Goal: Task Accomplishment & Management: Use online tool/utility

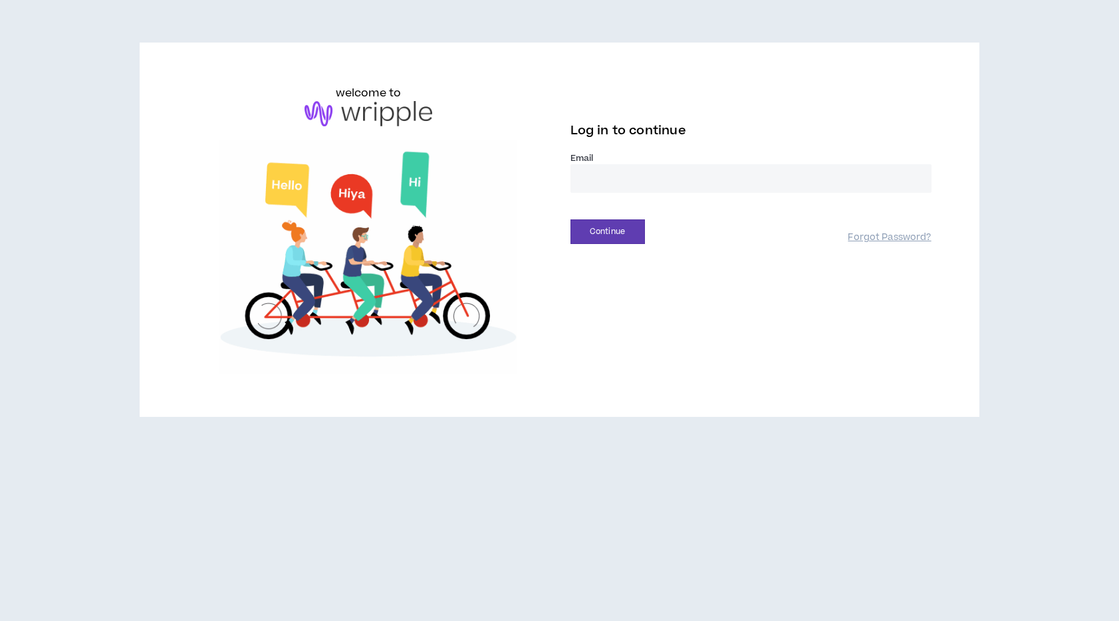
click at [629, 182] on input "email" at bounding box center [751, 178] width 361 height 29
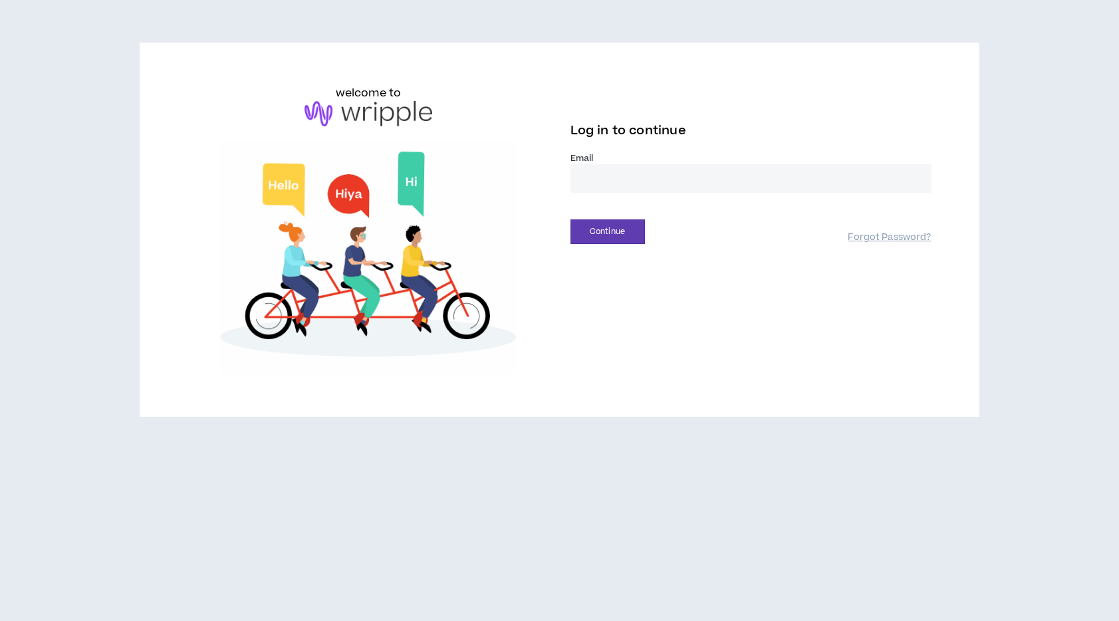
type input "**********"
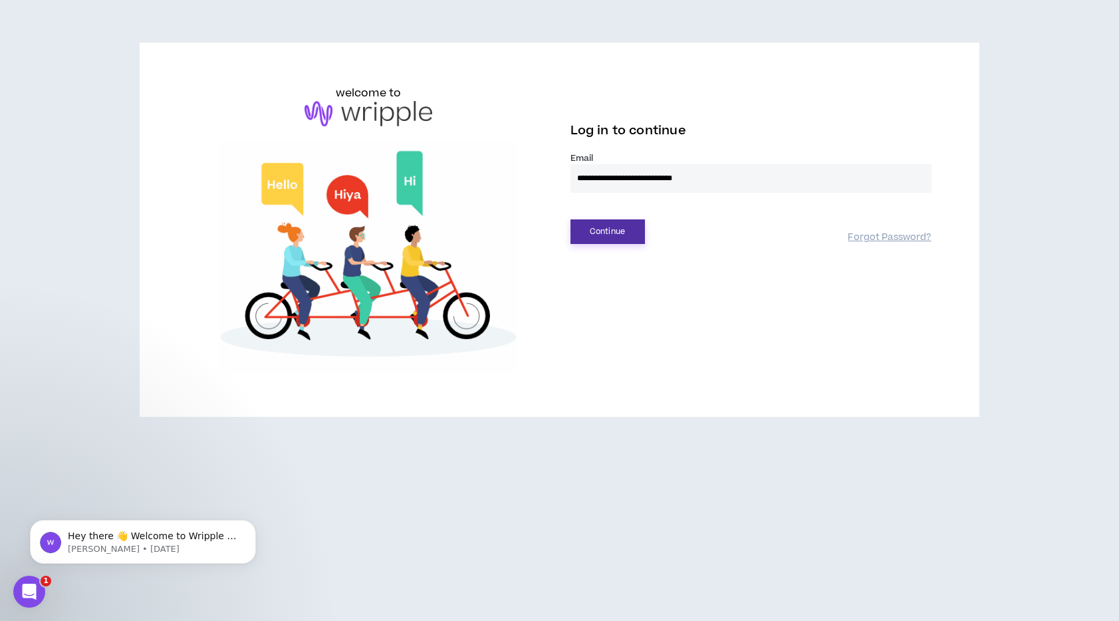
click at [637, 239] on button "Continue" at bounding box center [608, 232] width 74 height 25
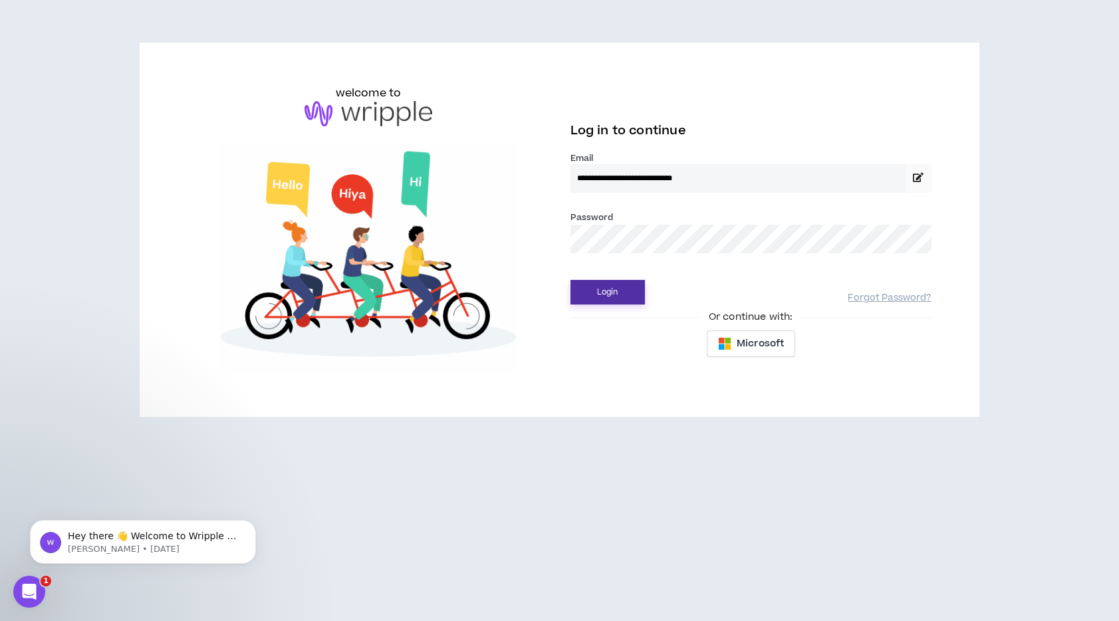
click at [626, 292] on button "Login" at bounding box center [608, 292] width 74 height 25
click at [615, 290] on button "Login" at bounding box center [608, 292] width 74 height 25
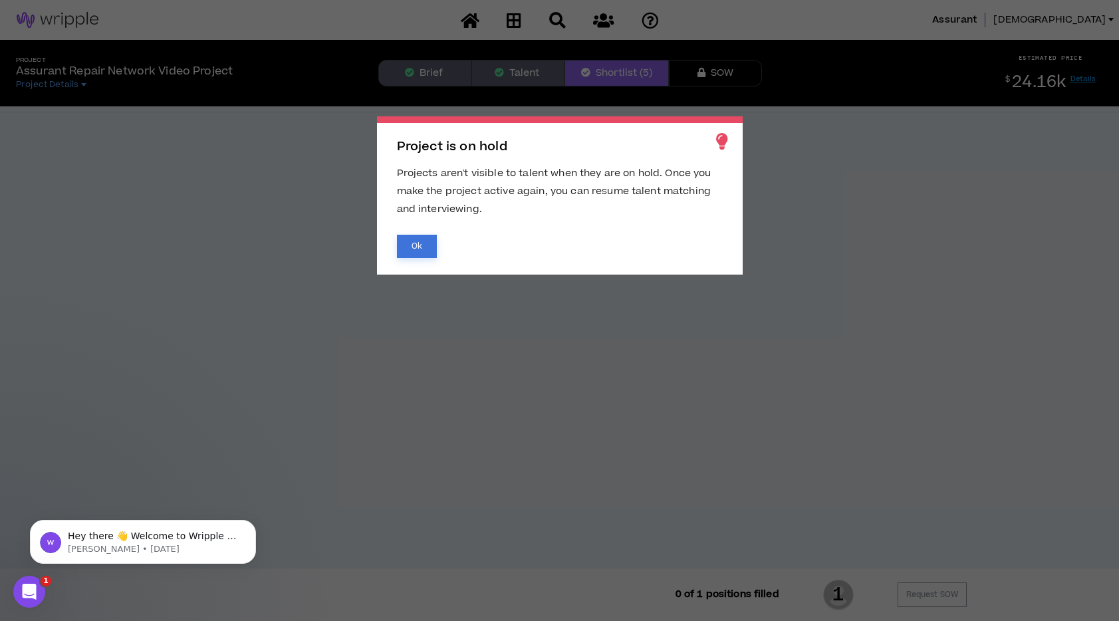
click at [416, 250] on button "Ok" at bounding box center [417, 246] width 40 height 23
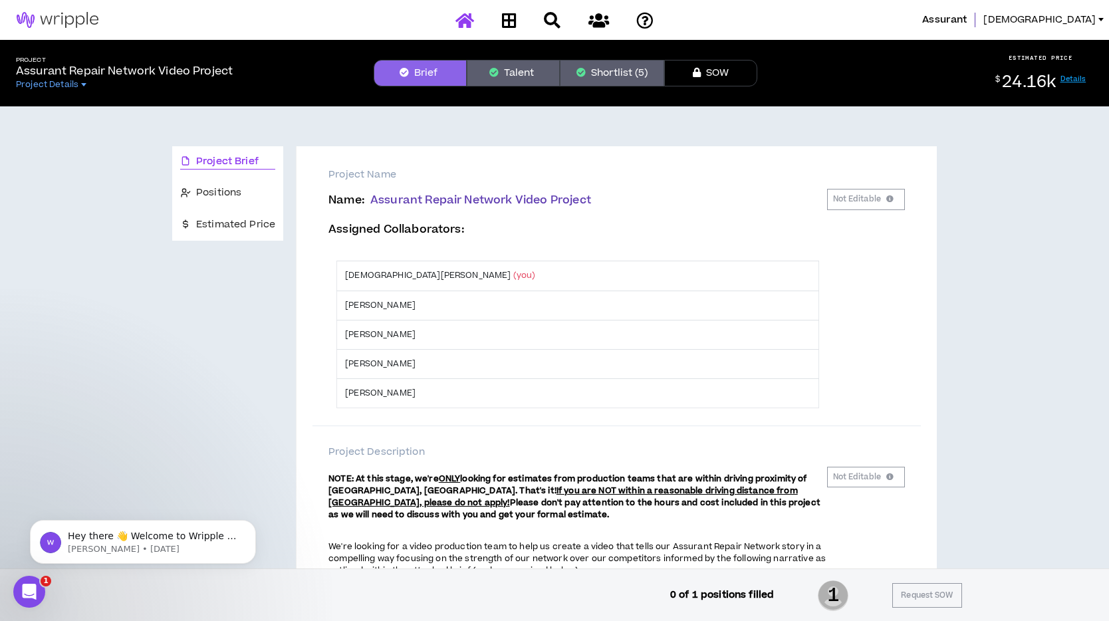
click at [468, 25] on icon at bounding box center [465, 20] width 19 height 17
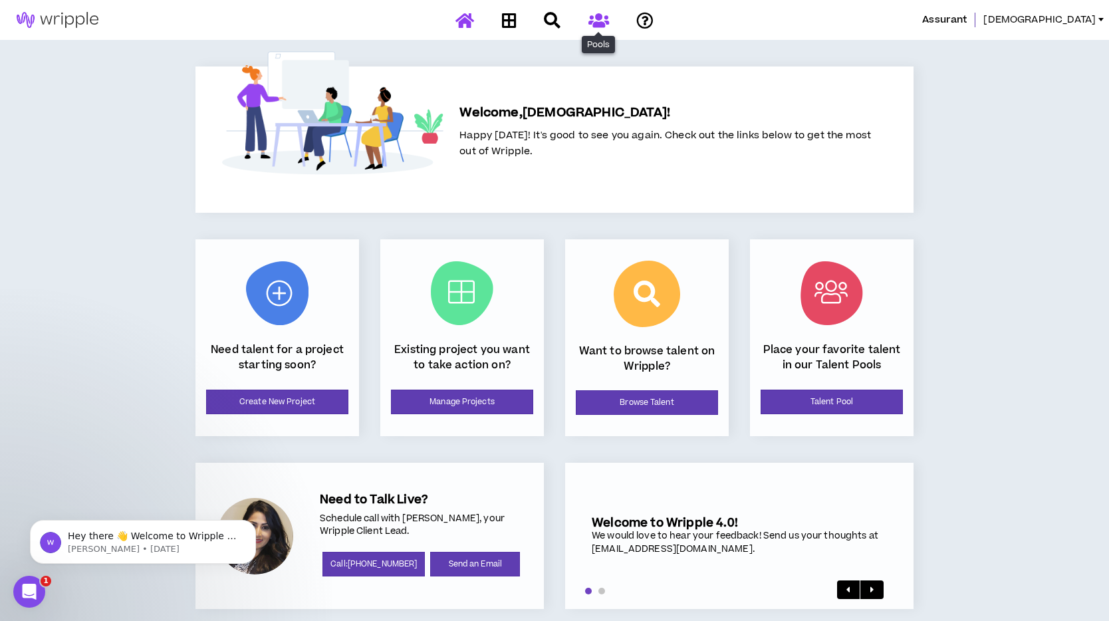
click at [597, 17] on icon at bounding box center [599, 20] width 21 height 17
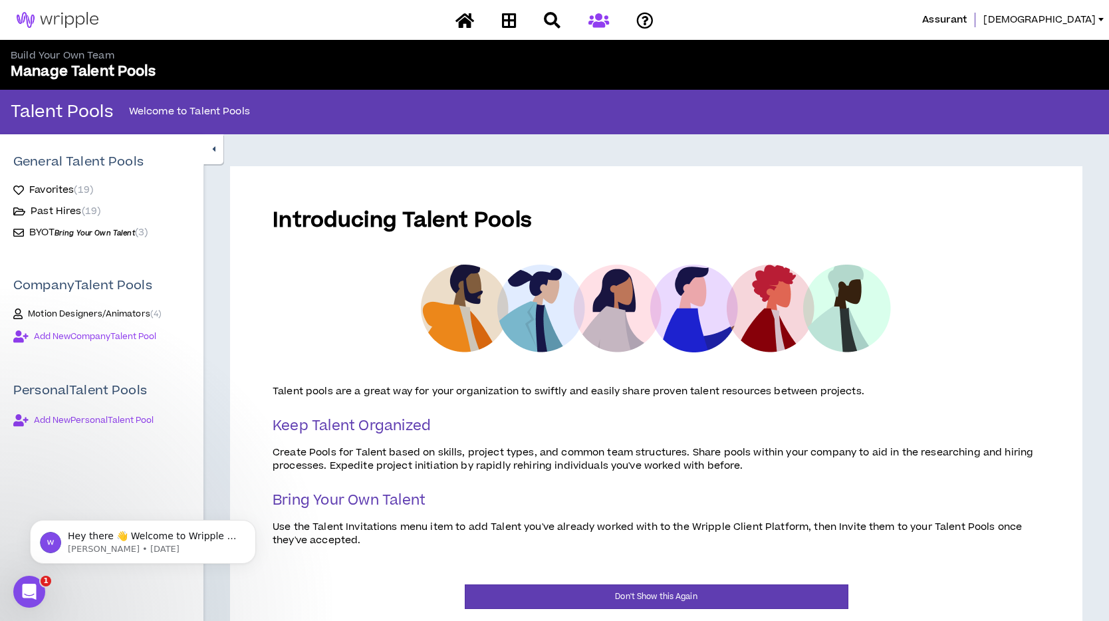
click at [49, 230] on span "BYOT Bring Your Own Talent" at bounding box center [82, 232] width 106 height 14
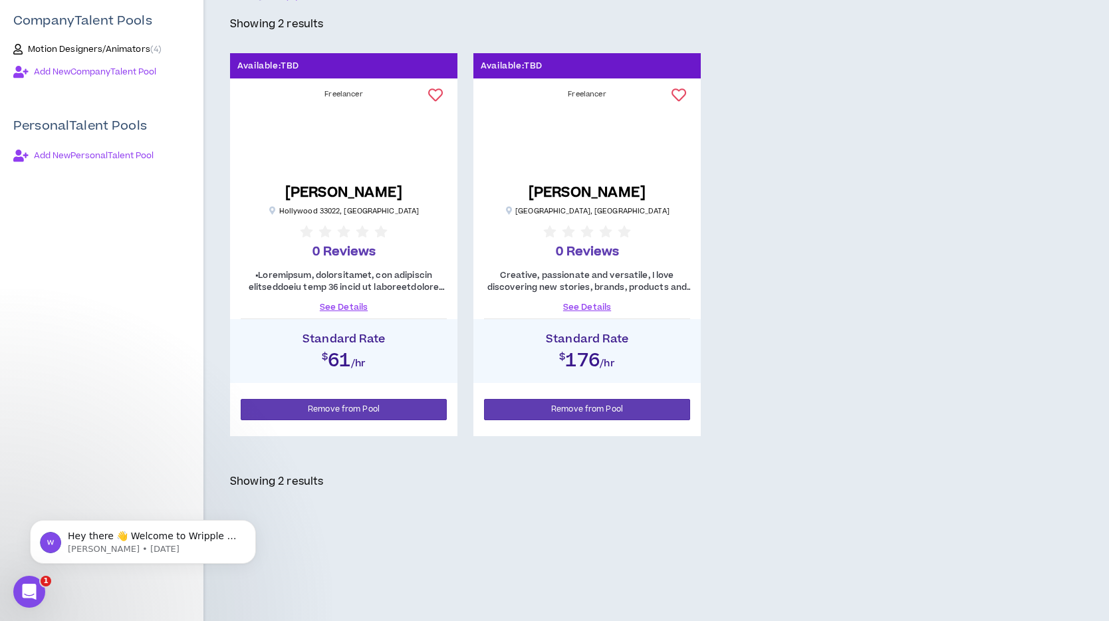
scroll to position [270, 0]
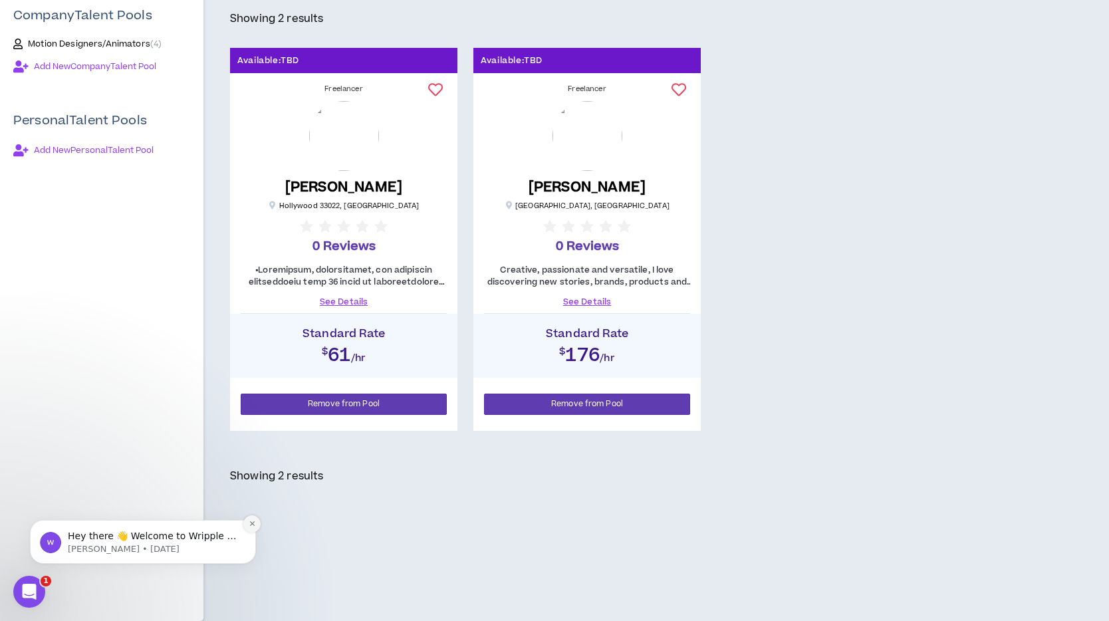
click at [253, 523] on icon "Dismiss notification" at bounding box center [252, 523] width 7 height 7
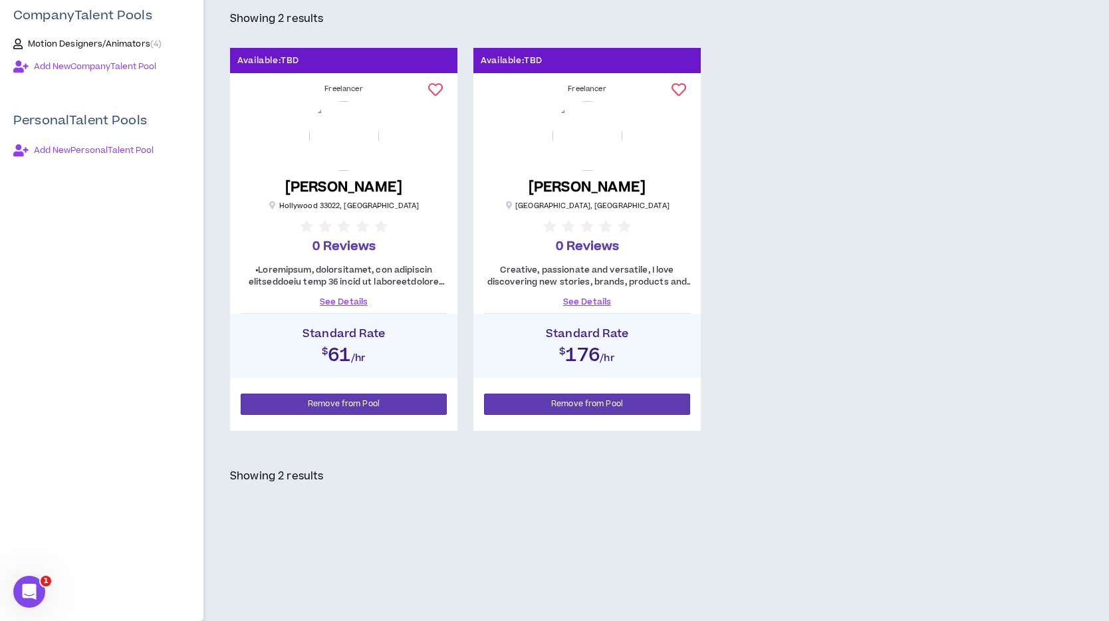
click at [565, 498] on div "Awaiting Acceptance (1) Accepted (2) Accepted ( 2 ) Sort: Rating Showing 2 resu…" at bounding box center [657, 242] width 906 height 757
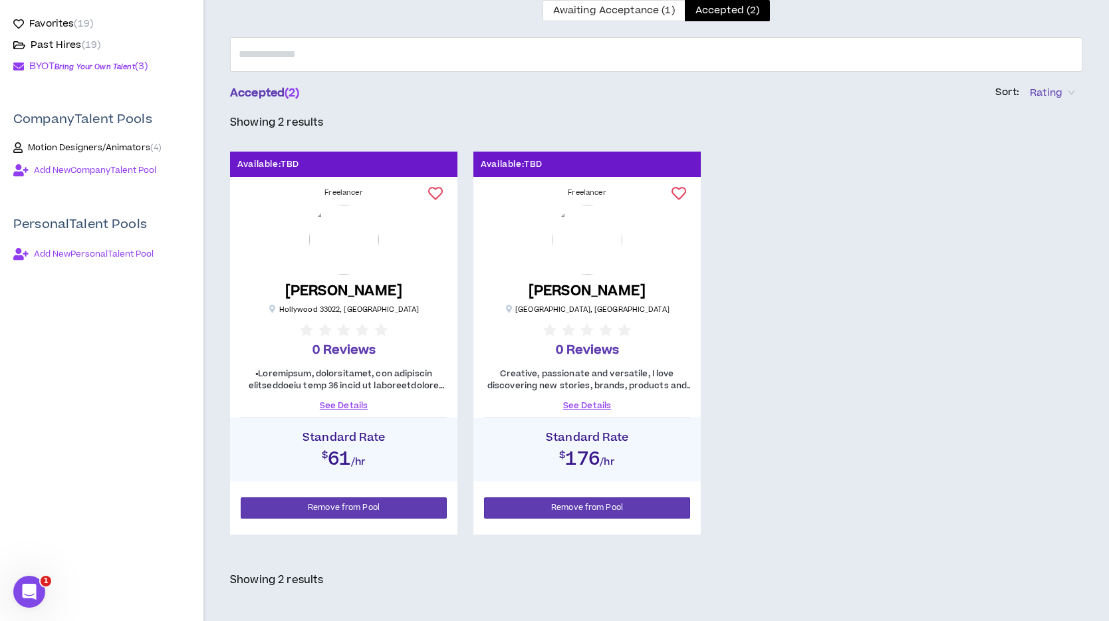
scroll to position [166, 0]
click at [575, 15] on span "Awaiting Acceptance (1)" at bounding box center [614, 11] width 122 height 14
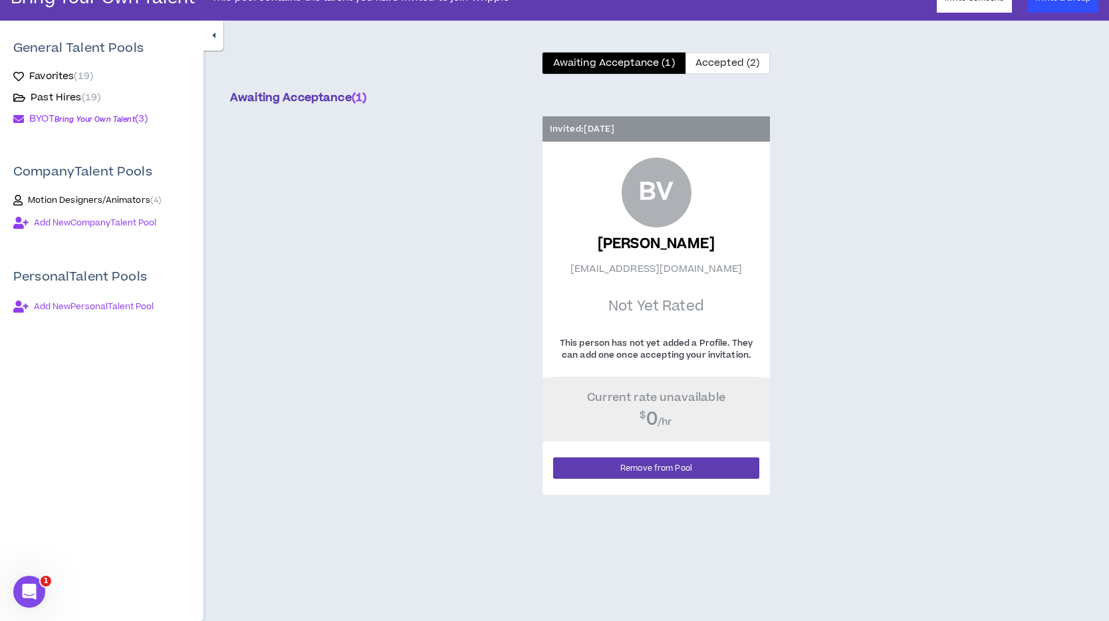
scroll to position [114, 0]
click at [711, 264] on p "[EMAIL_ADDRESS][DOMAIN_NAME]" at bounding box center [657, 266] width 172 height 19
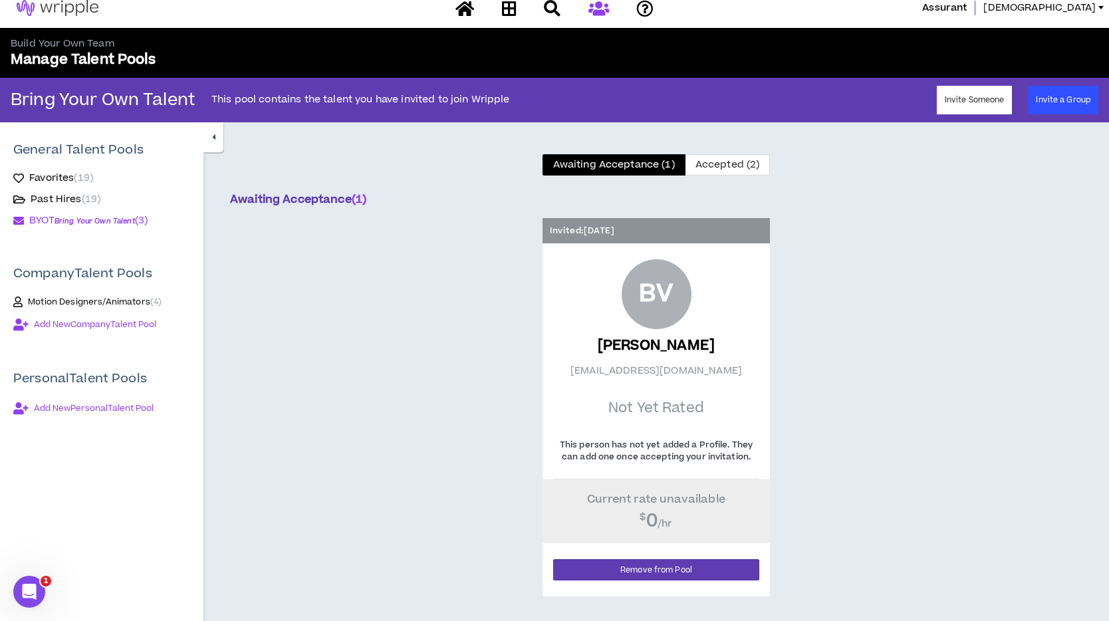
scroll to position [0, 0]
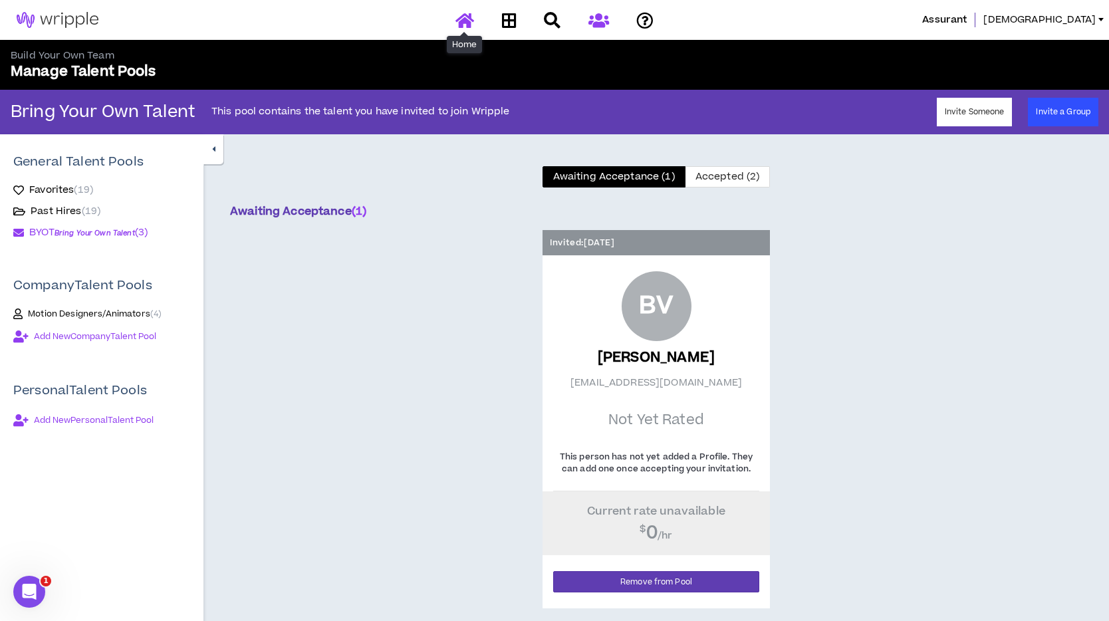
click at [461, 21] on icon at bounding box center [465, 20] width 19 height 17
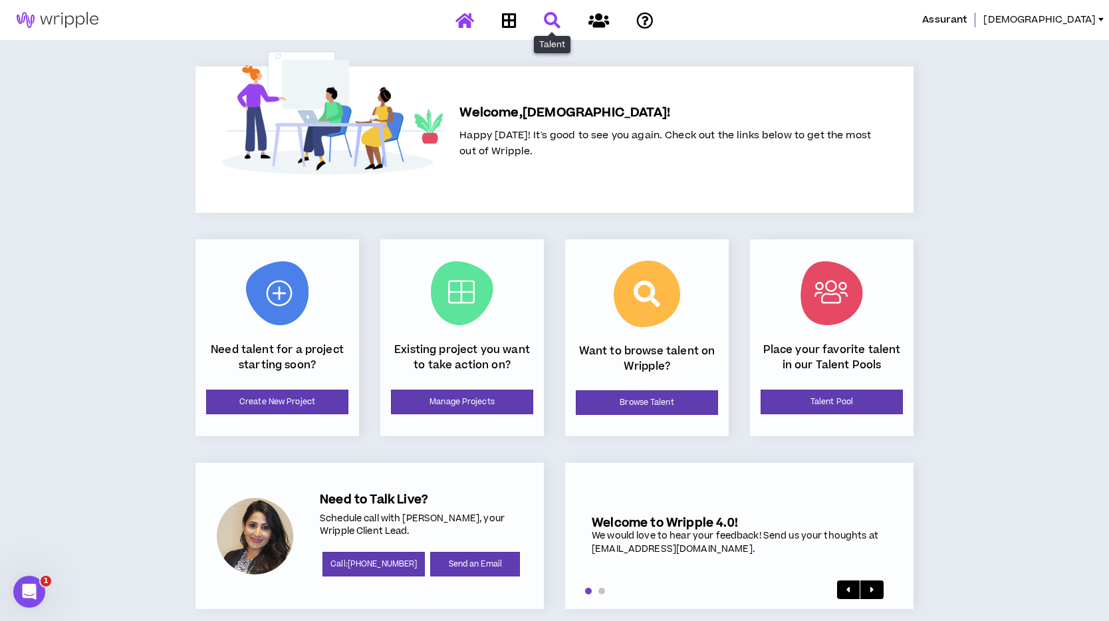
click at [547, 21] on icon at bounding box center [552, 20] width 17 height 17
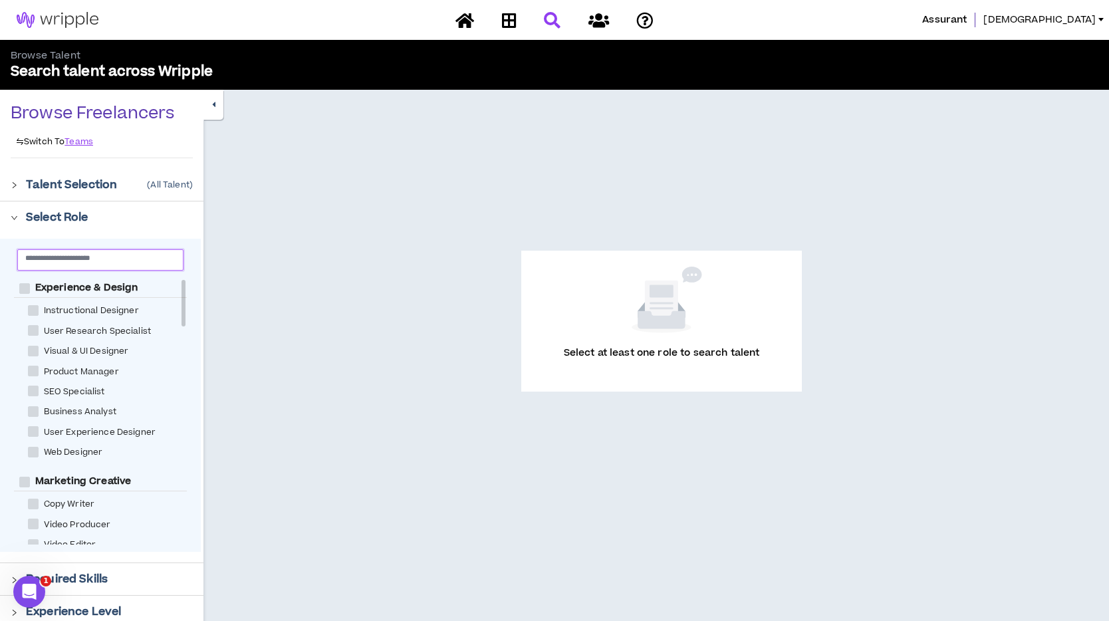
click at [128, 262] on input "text" at bounding box center [95, 258] width 140 height 10
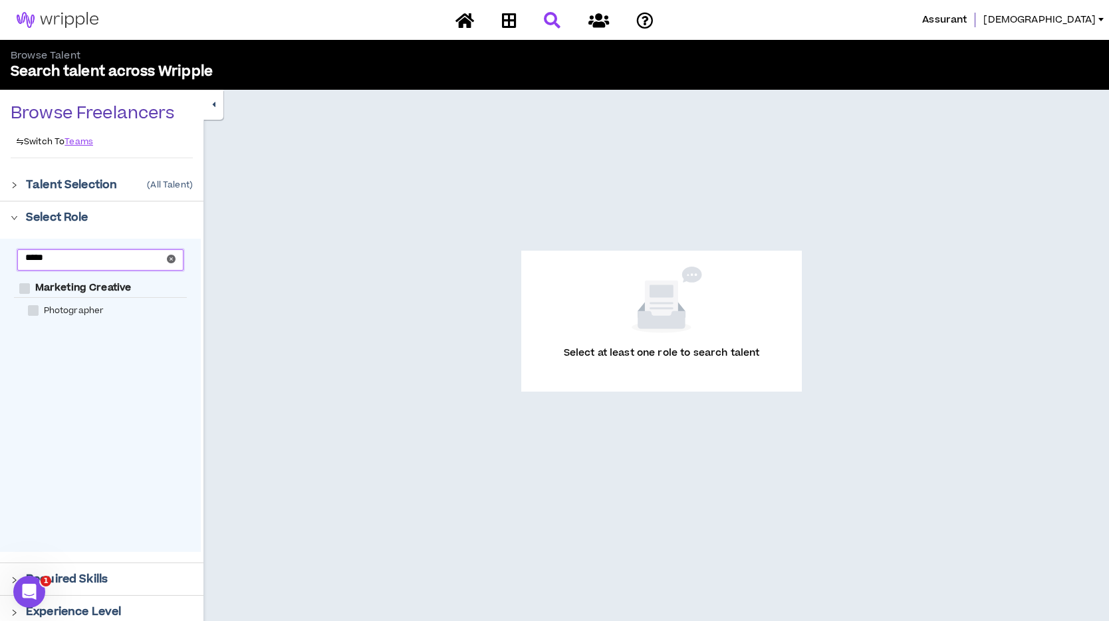
type input "*****"
click at [84, 313] on span "Photographer" at bounding box center [74, 311] width 71 height 13
checkbox input "****"
checkbox Creative "****"
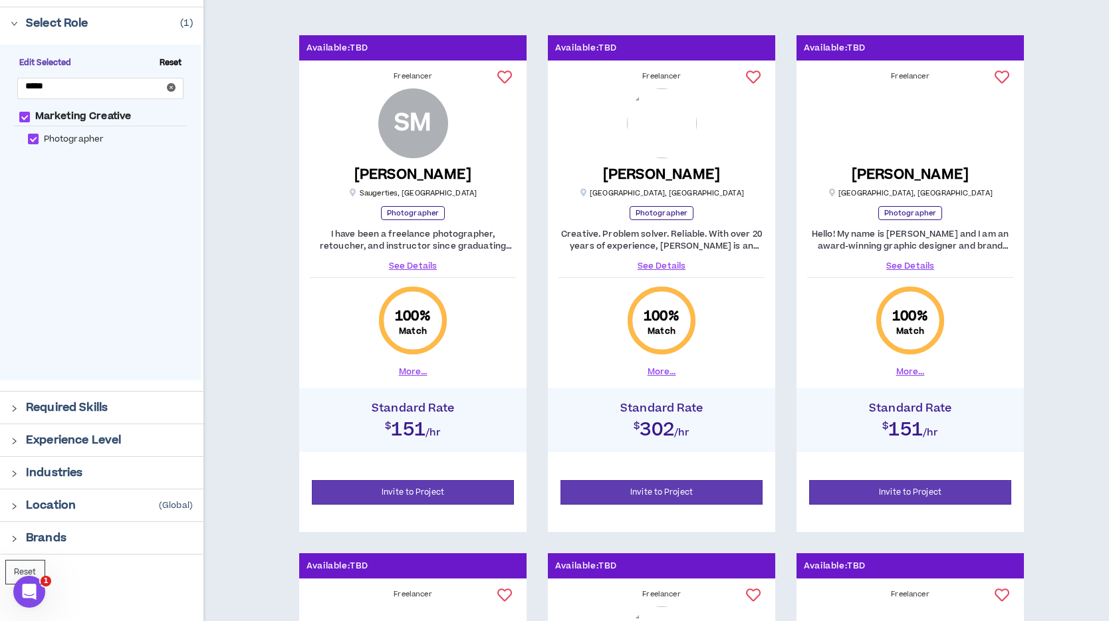
scroll to position [335, 0]
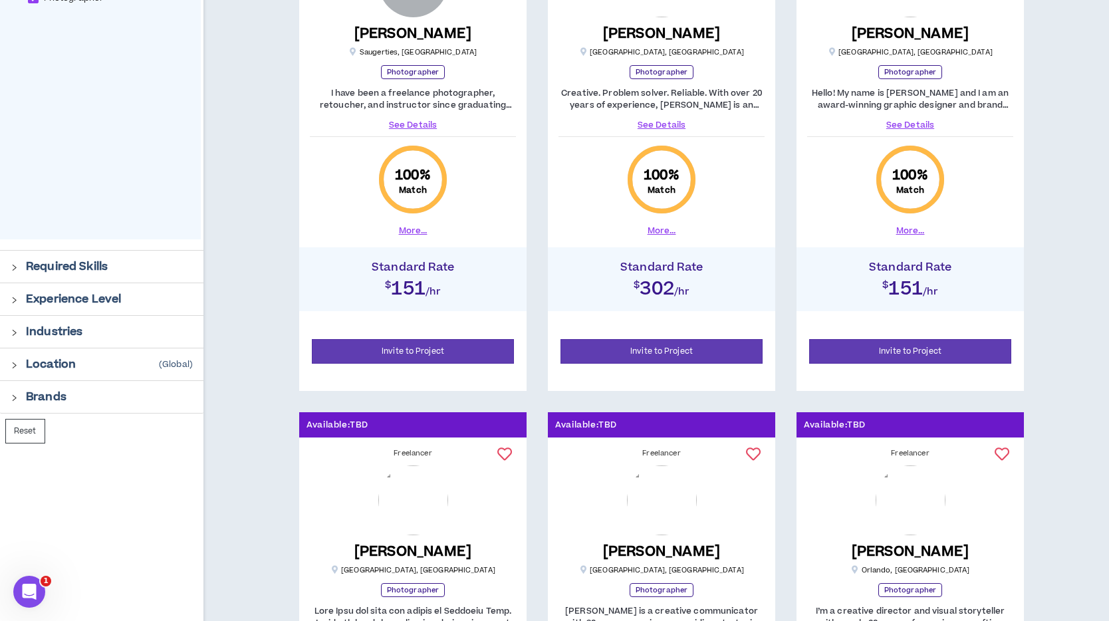
click at [67, 302] on p "Experience Level" at bounding box center [73, 299] width 95 height 16
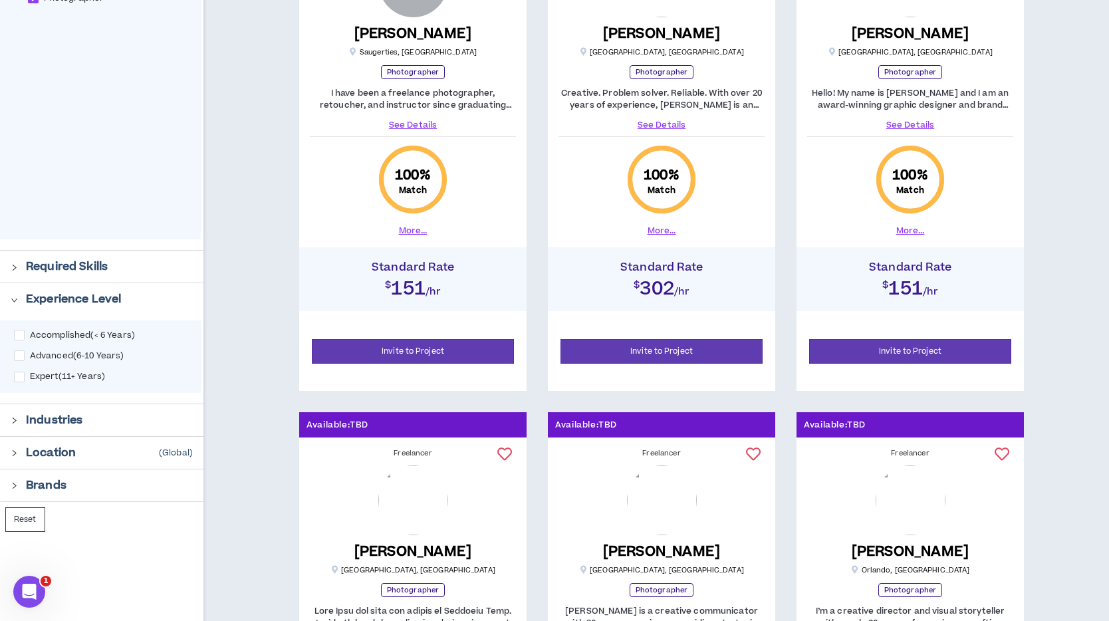
click at [17, 423] on icon "right" at bounding box center [14, 420] width 7 height 7
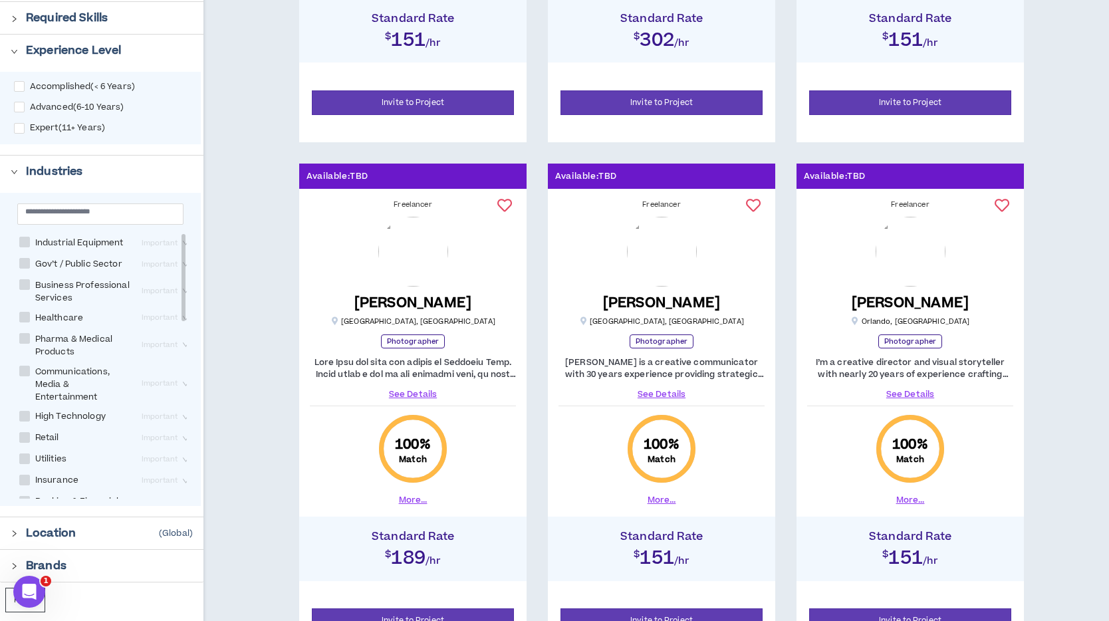
scroll to position [766, 0]
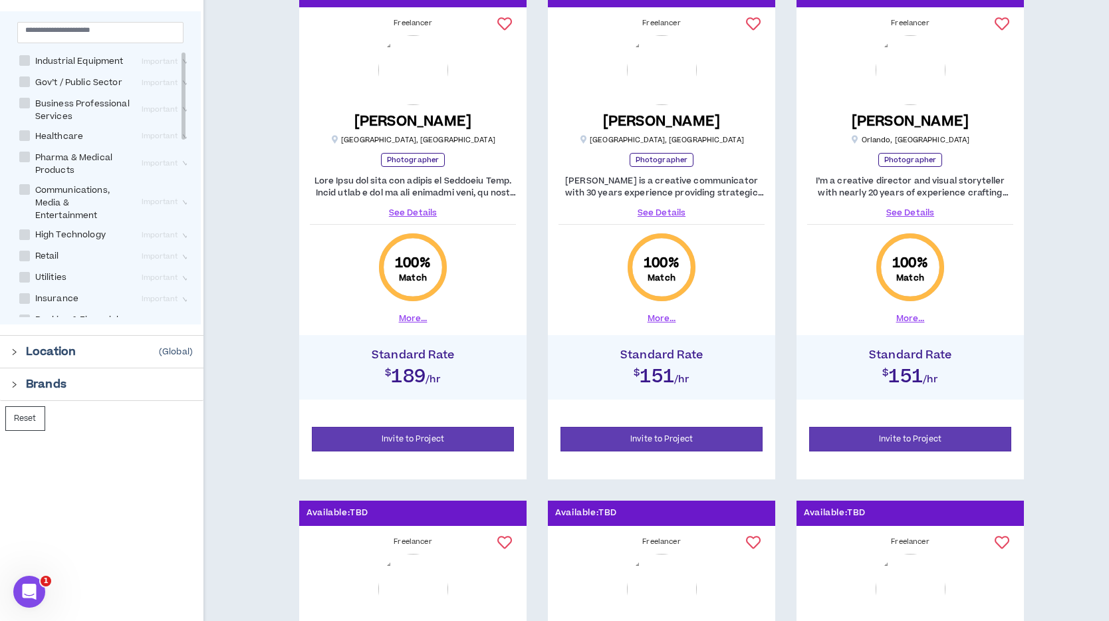
click at [26, 108] on span at bounding box center [24, 103] width 11 height 11
checkbox Services "****"
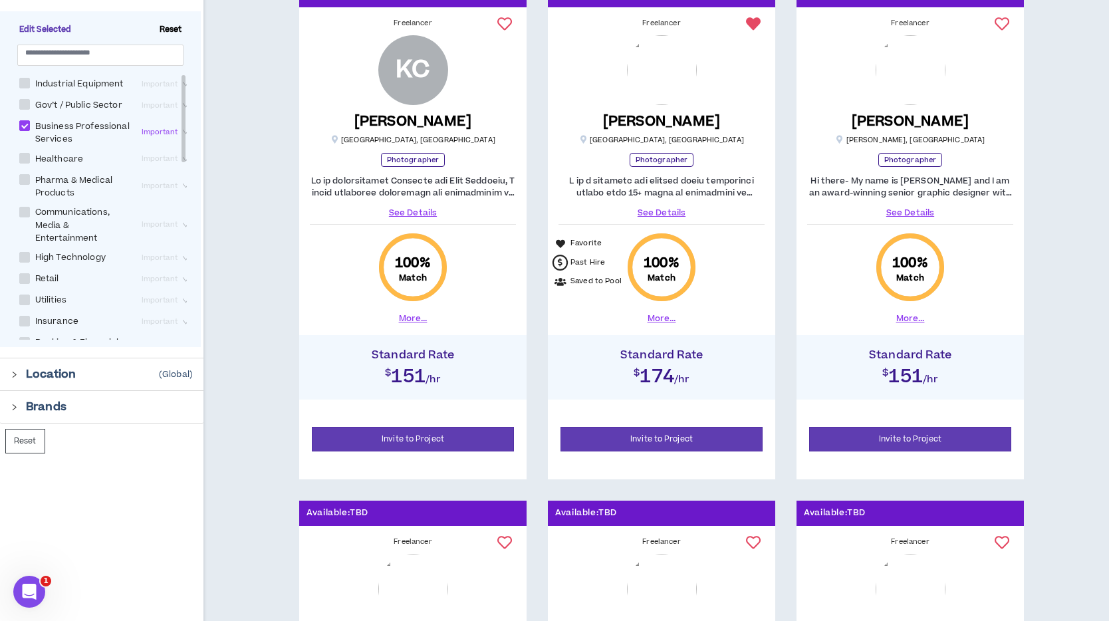
click at [15, 374] on icon "right" at bounding box center [15, 375] width 4 height 6
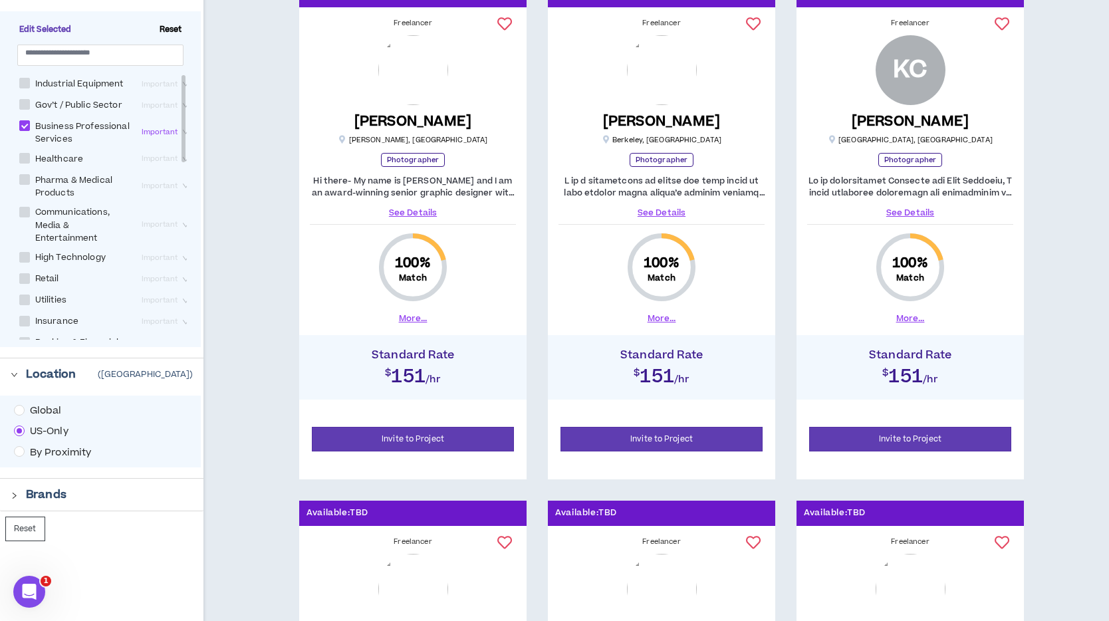
click at [67, 452] on span "By Proximity" at bounding box center [61, 453] width 73 height 15
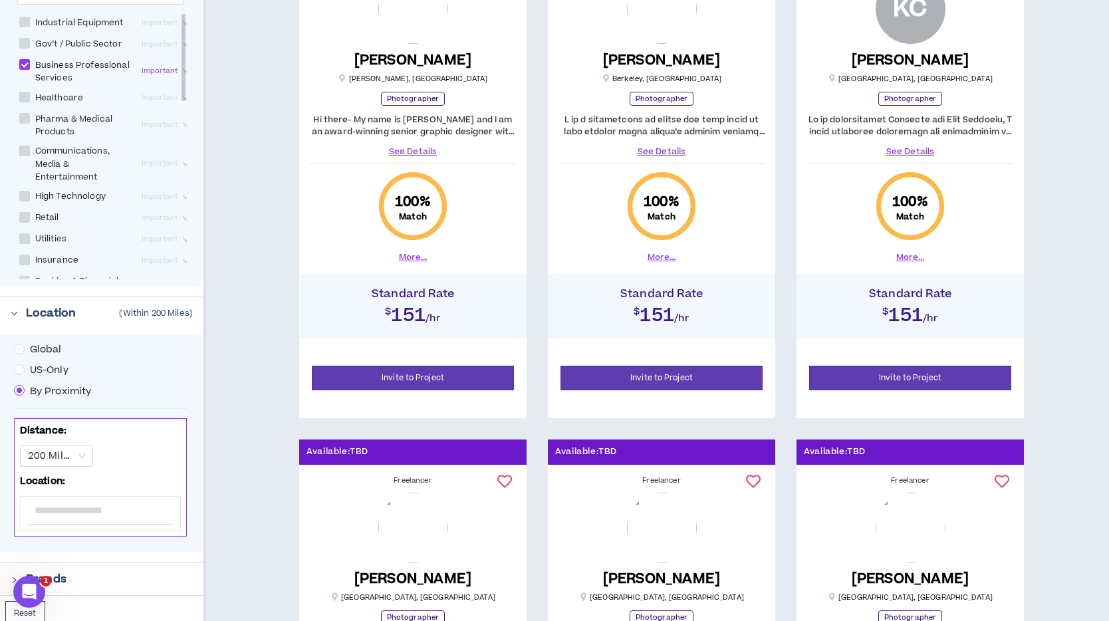
scroll to position [980, 0]
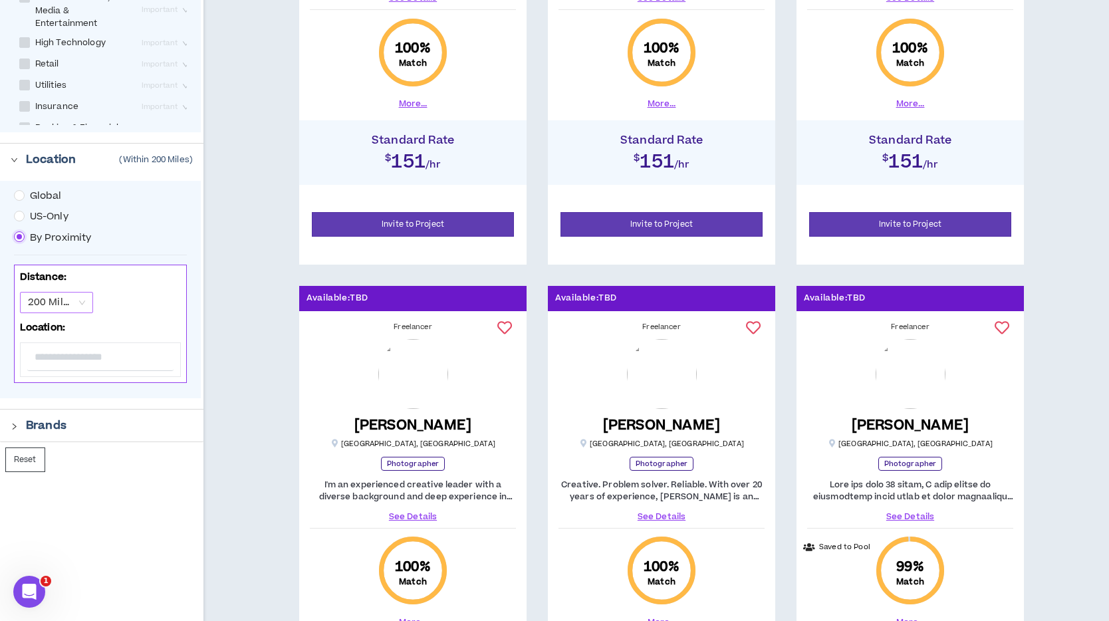
click at [86, 303] on div "200 Miles" at bounding box center [56, 302] width 73 height 21
click at [73, 327] on div "25 Miles" at bounding box center [55, 329] width 57 height 15
click at [84, 361] on input "text" at bounding box center [100, 357] width 146 height 28
type input "*****"
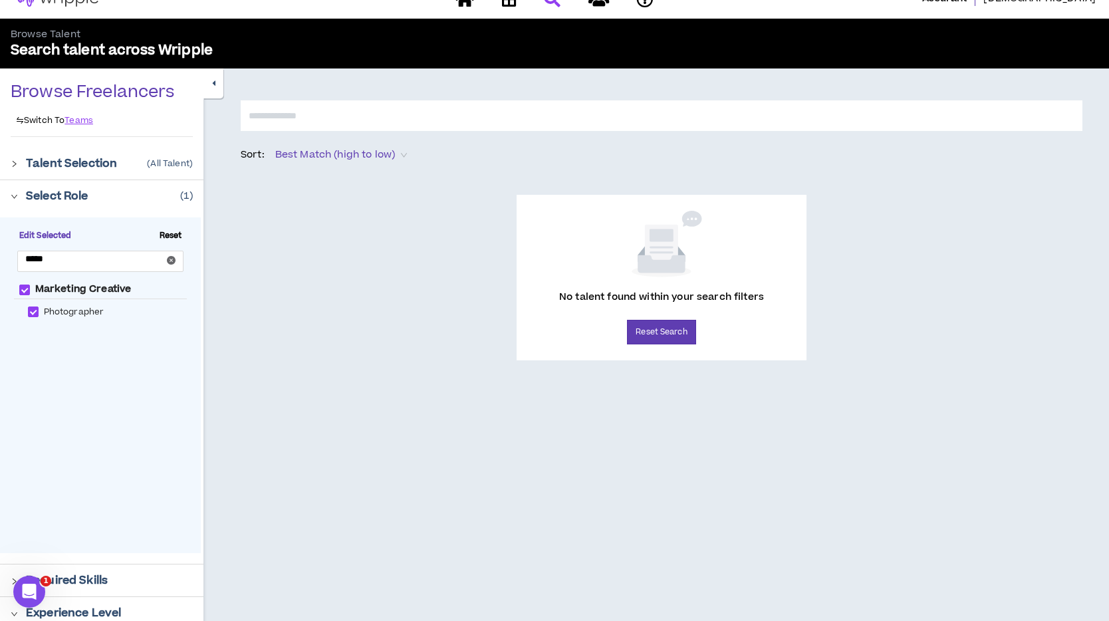
scroll to position [27, 0]
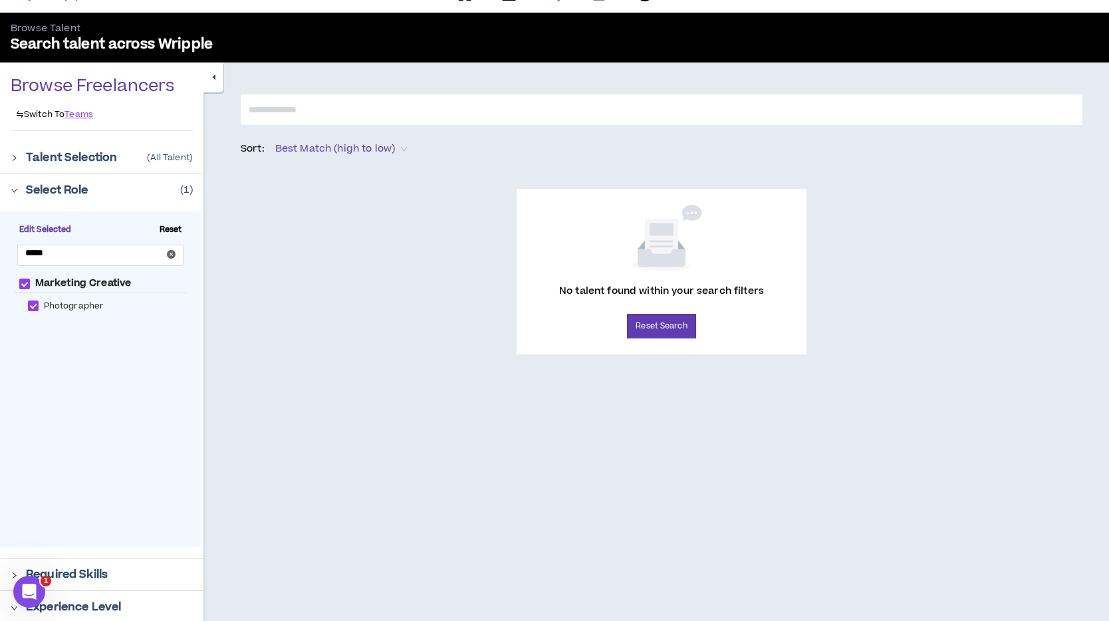
click at [17, 154] on div at bounding box center [18, 157] width 15 height 15
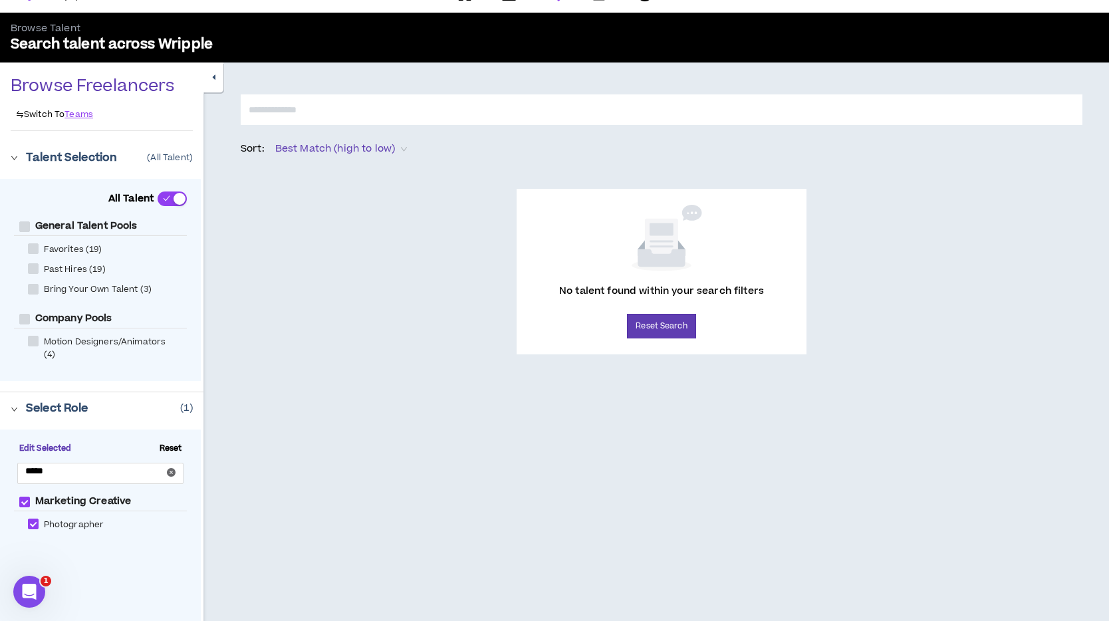
click at [18, 158] on div at bounding box center [18, 157] width 15 height 15
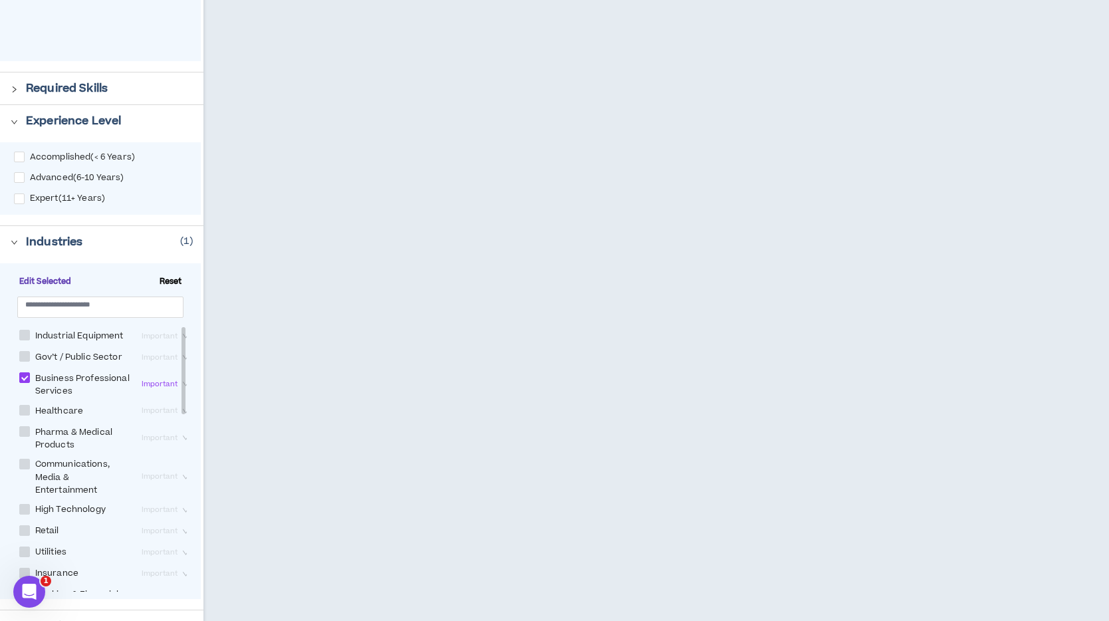
scroll to position [514, 0]
click at [23, 382] on span at bounding box center [24, 377] width 11 height 11
checkbox Services "*****"
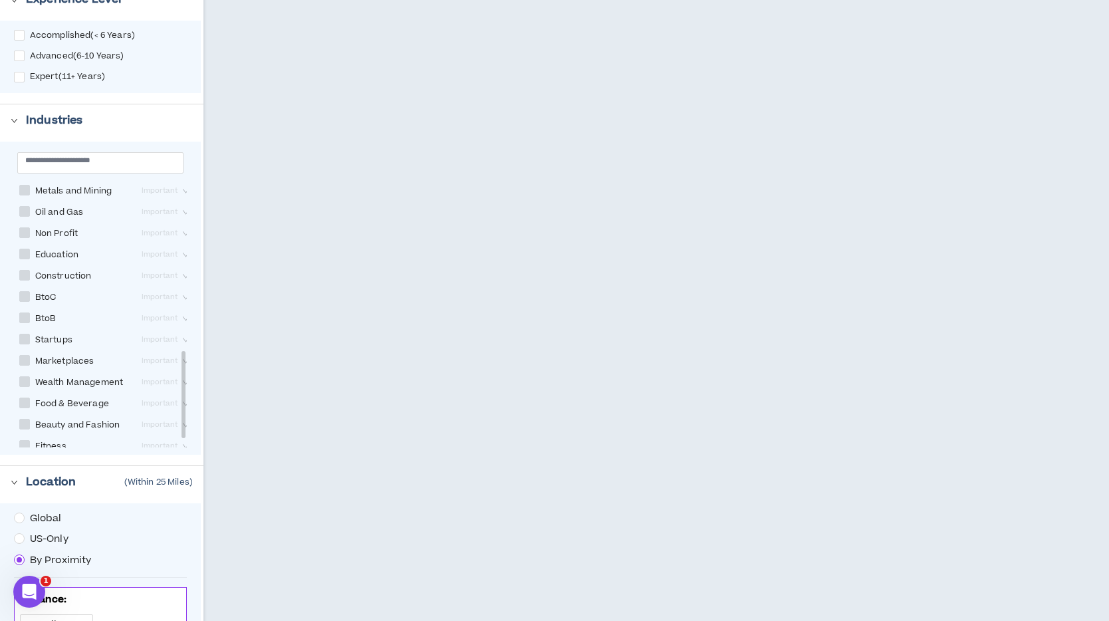
scroll to position [800, 0]
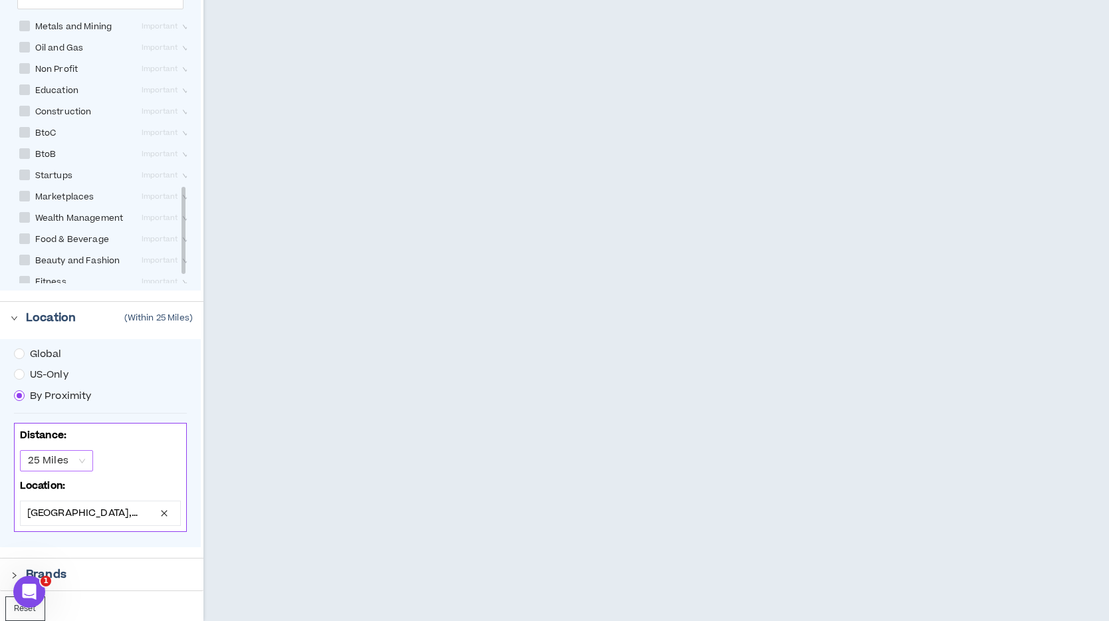
click at [82, 462] on span "25 Miles" at bounding box center [56, 461] width 57 height 20
click at [69, 505] on div "50 Miles" at bounding box center [55, 509] width 57 height 15
click at [80, 459] on span "50 Miles" at bounding box center [56, 461] width 57 height 20
click at [68, 530] on div "100 Miles" at bounding box center [55, 530] width 57 height 15
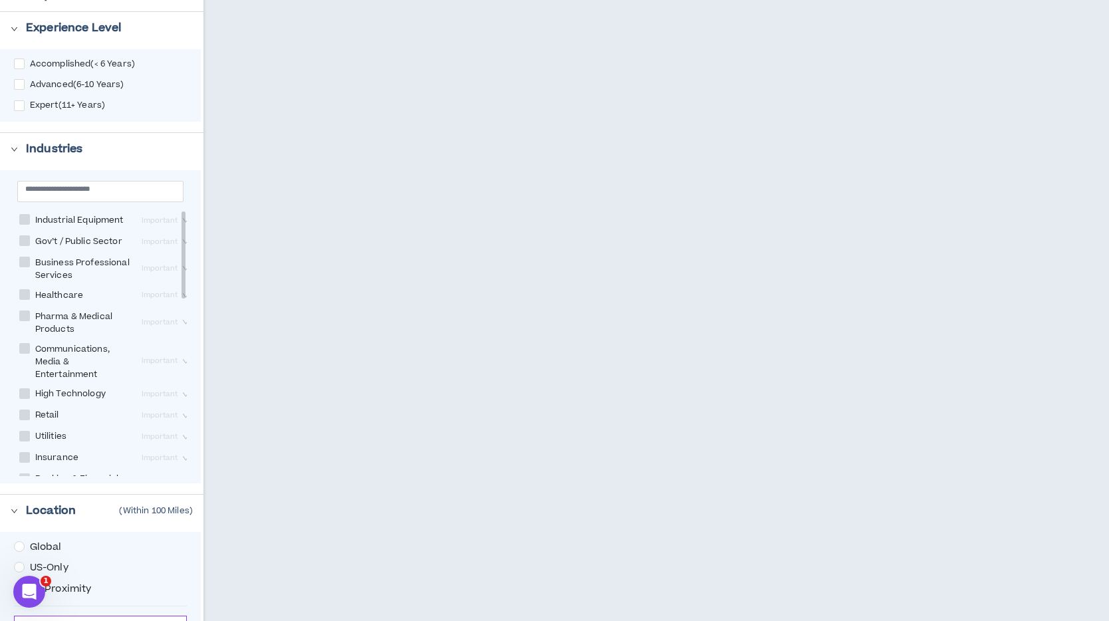
scroll to position [672, 0]
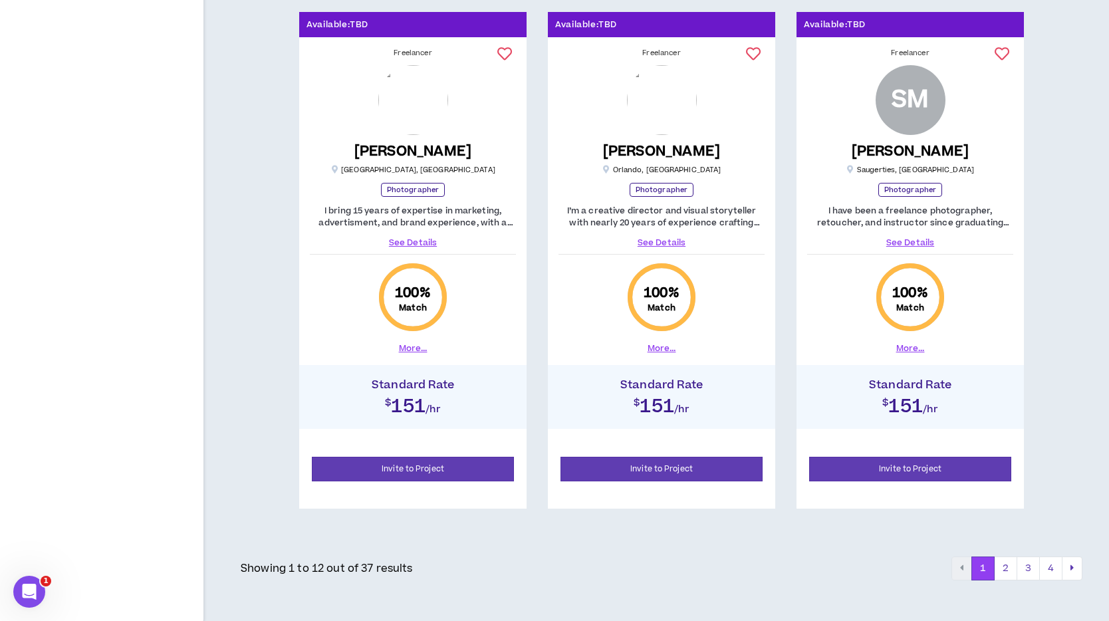
scroll to position [1775, 0]
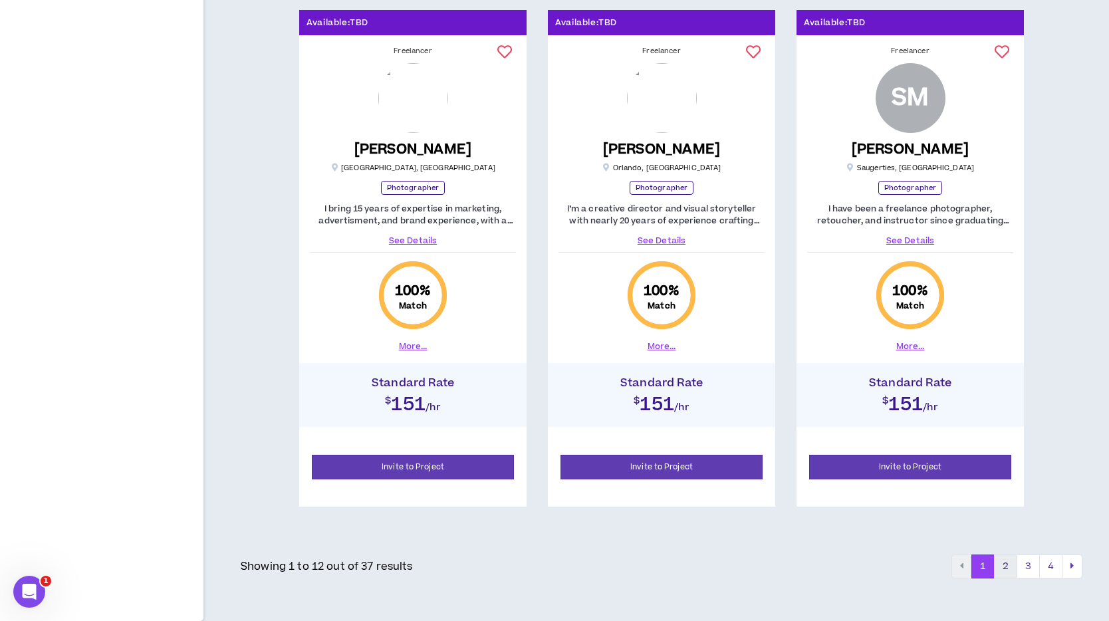
click at [1011, 569] on button "2" at bounding box center [1005, 567] width 23 height 24
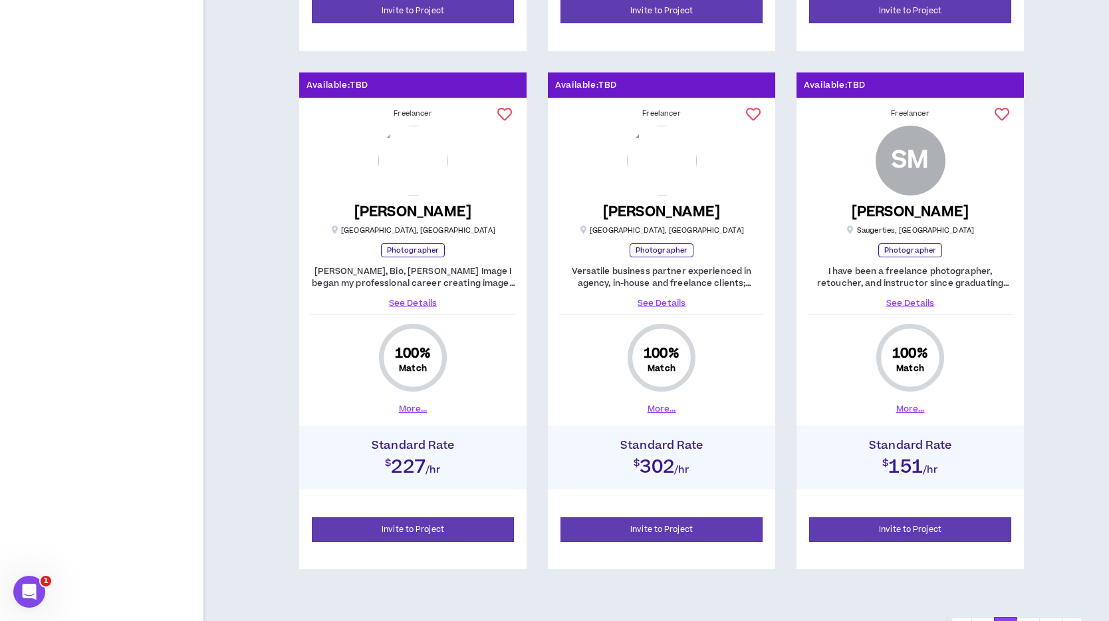
scroll to position [1775, 0]
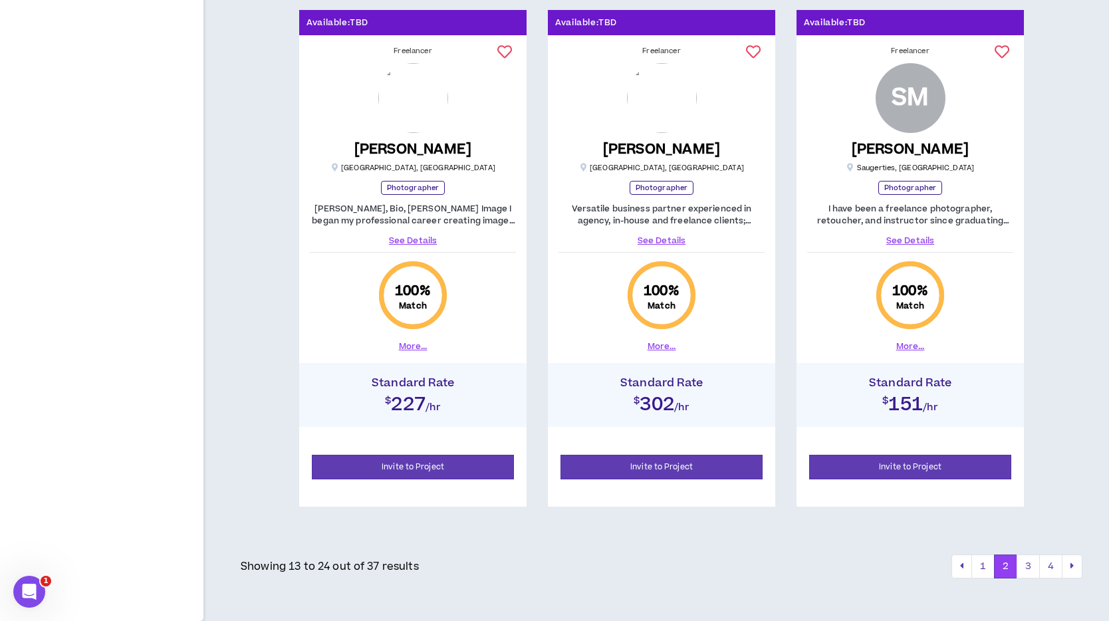
click at [1024, 569] on button "3" at bounding box center [1028, 567] width 23 height 24
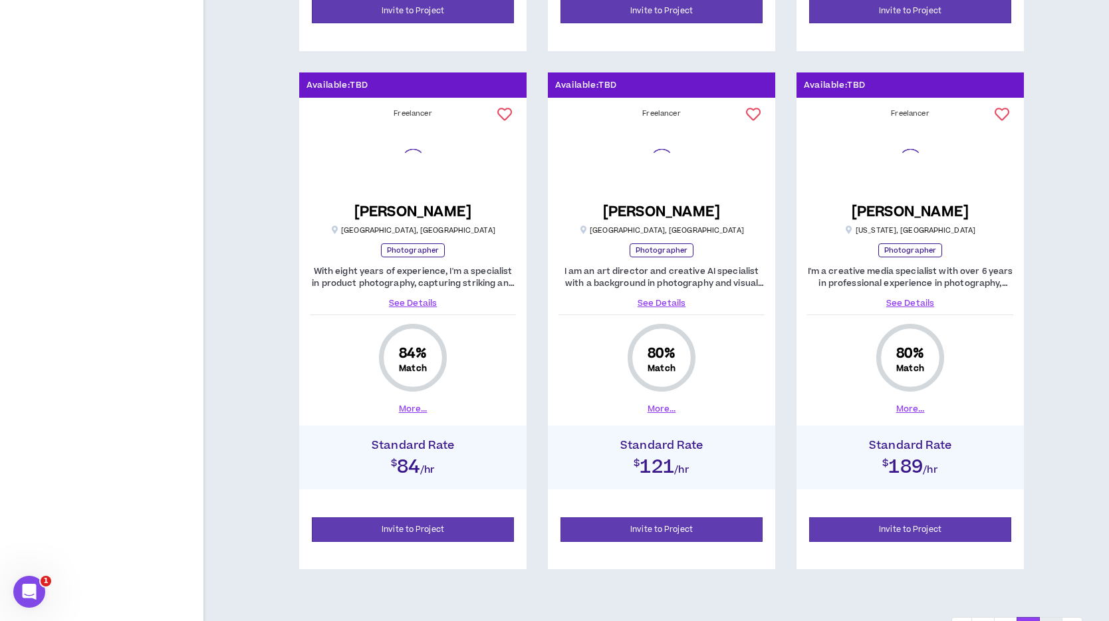
scroll to position [1775, 0]
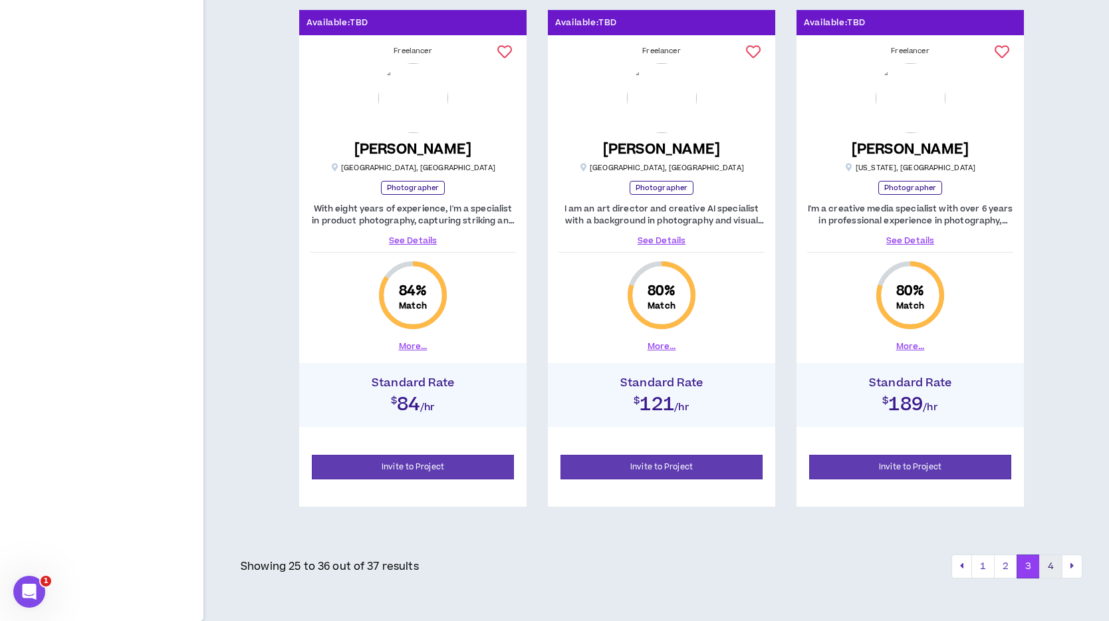
click at [1054, 569] on button "4" at bounding box center [1051, 567] width 23 height 24
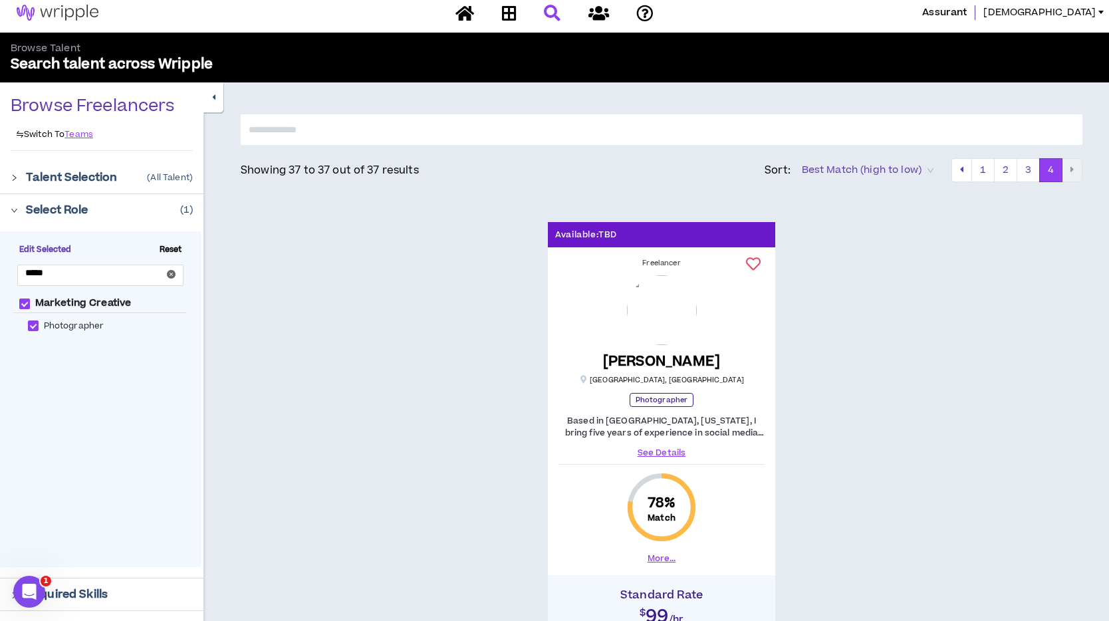
scroll to position [8, 0]
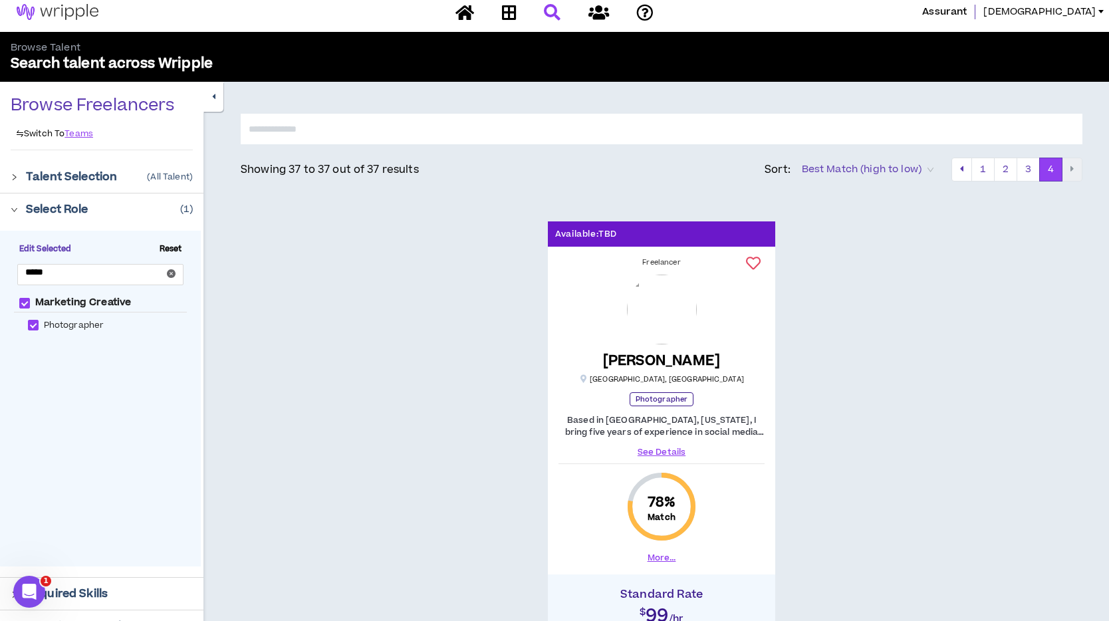
click at [17, 209] on icon "right" at bounding box center [14, 209] width 7 height 7
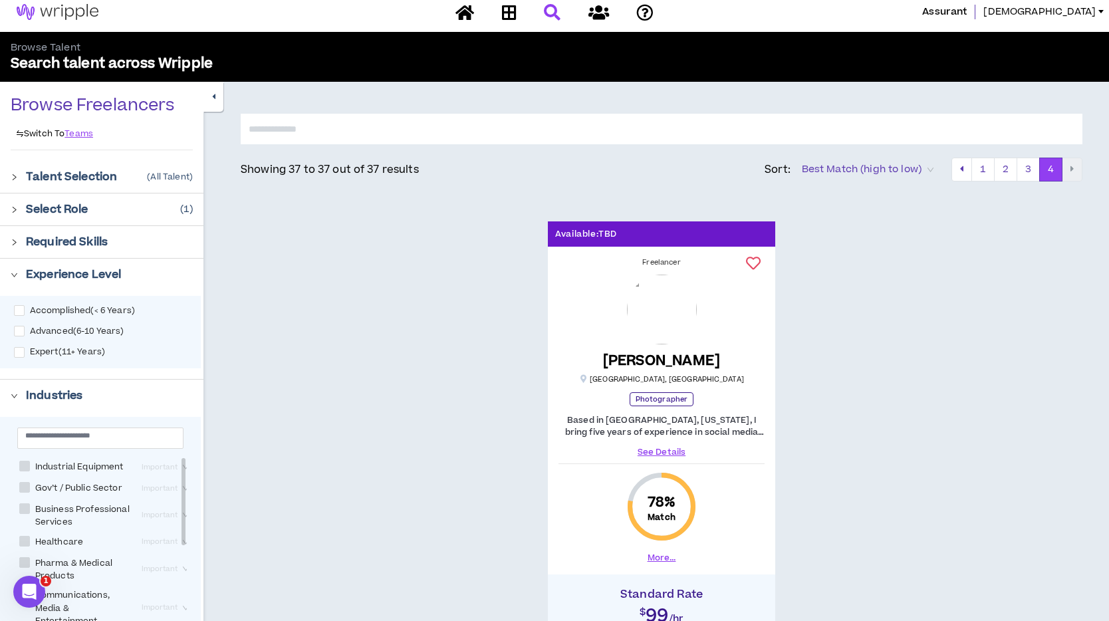
click at [14, 267] on div at bounding box center [18, 274] width 15 height 15
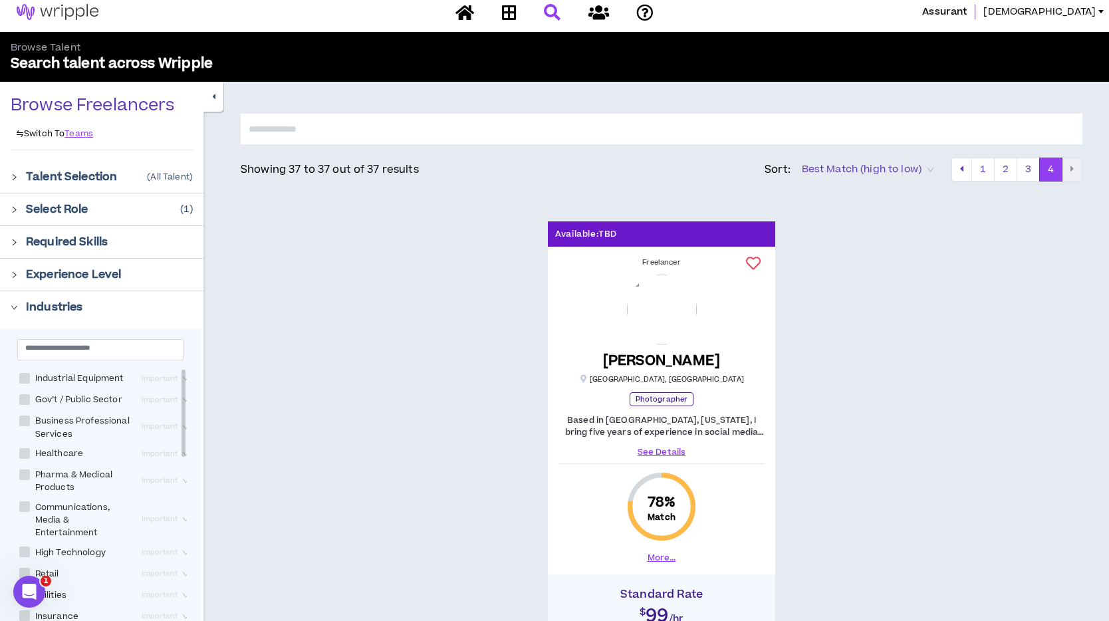
click at [15, 310] on icon "right" at bounding box center [14, 307] width 7 height 7
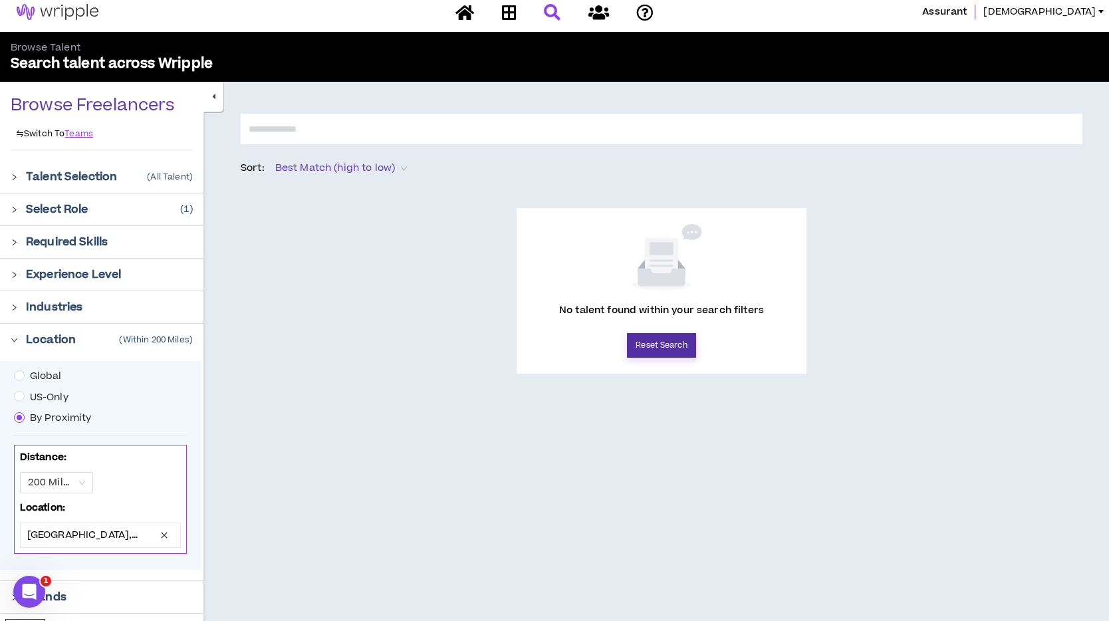
click at [672, 349] on button "Reset Search" at bounding box center [661, 345] width 69 height 25
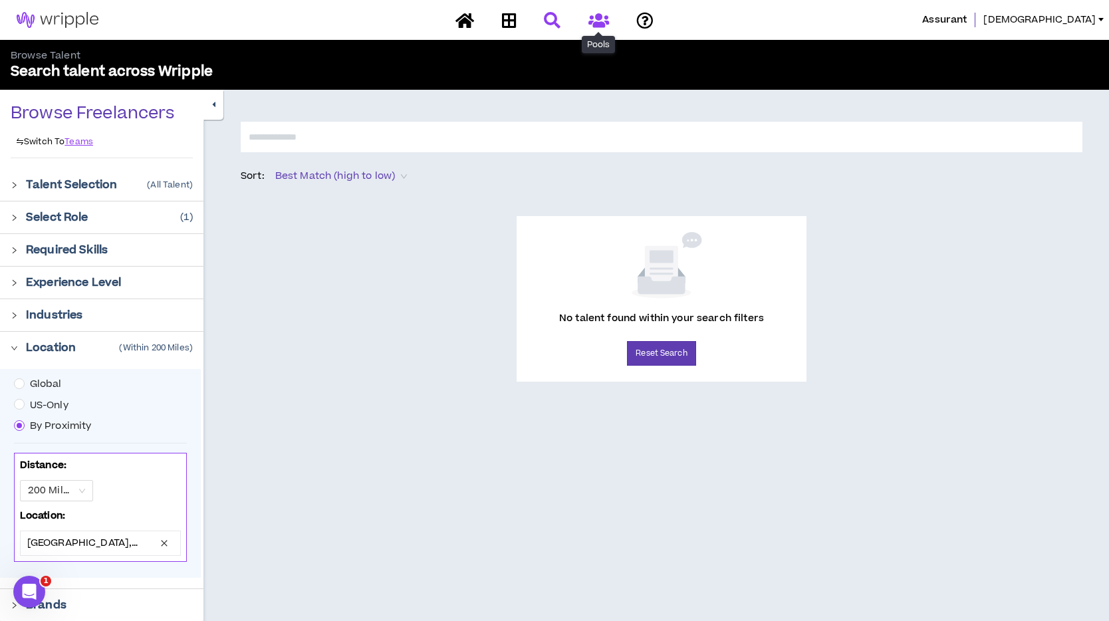
click at [604, 19] on icon at bounding box center [599, 20] width 21 height 17
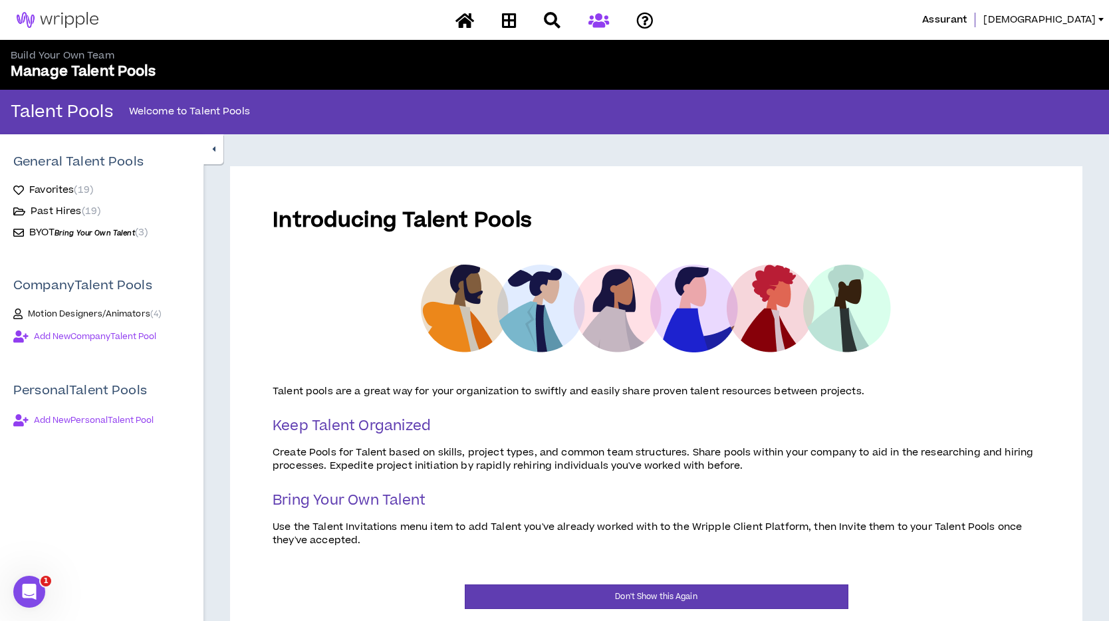
click at [110, 310] on span "Motion Designers/Animators ( 4 )" at bounding box center [95, 314] width 134 height 11
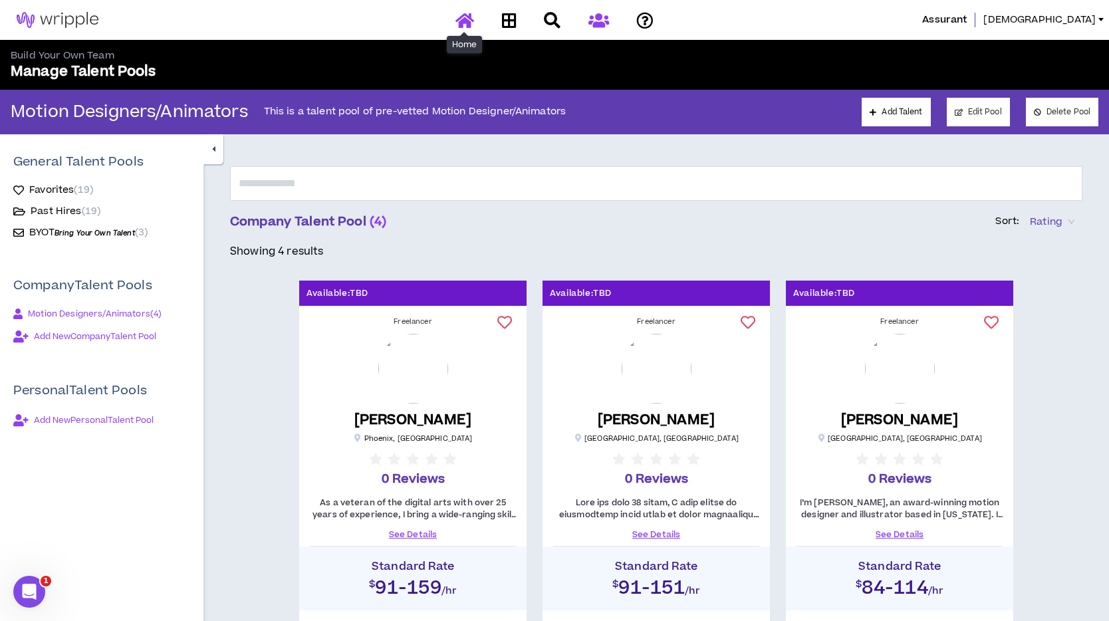
click at [472, 23] on icon at bounding box center [465, 20] width 19 height 17
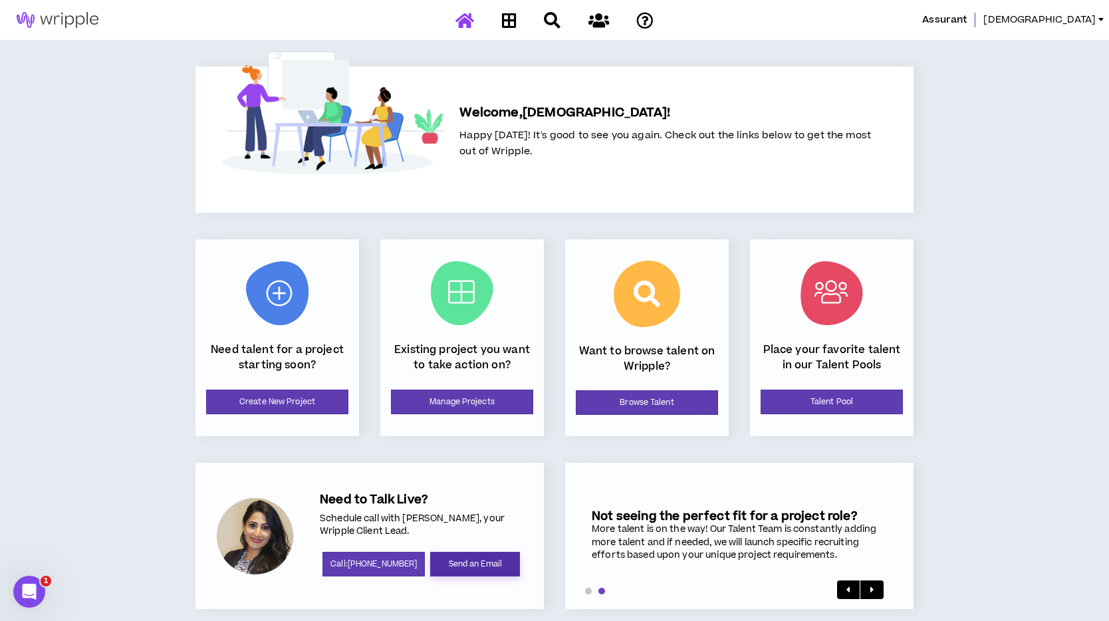
click at [492, 567] on link "Send an Email" at bounding box center [475, 564] width 90 height 25
click at [587, 21] on link at bounding box center [598, 20] width 27 height 23
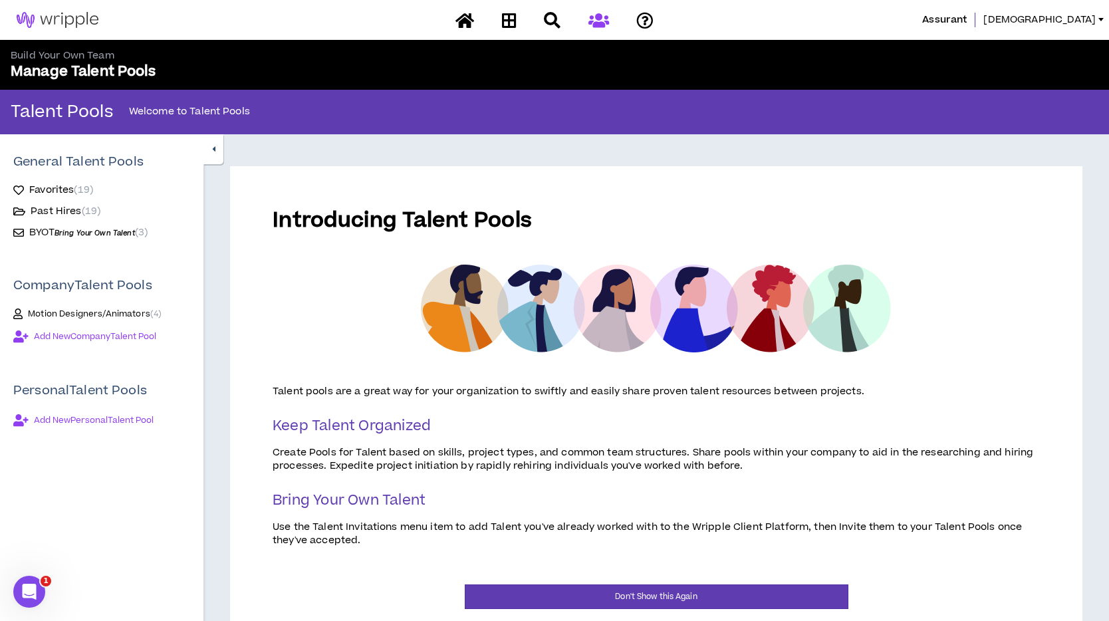
click at [106, 235] on span "Bring Your Own Talent" at bounding box center [95, 233] width 80 height 10
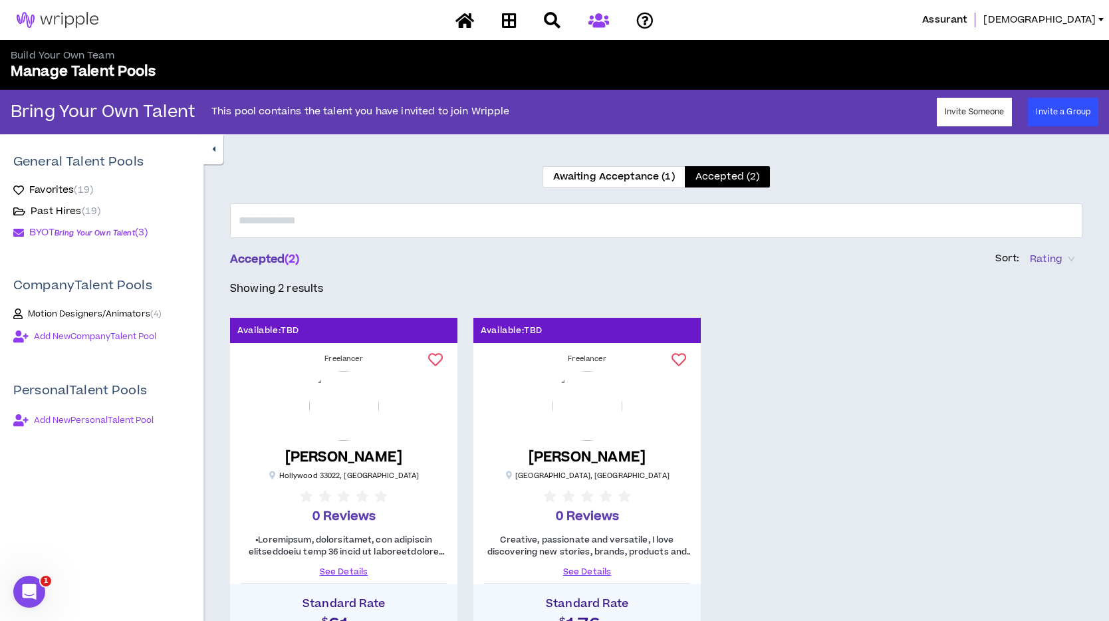
click at [619, 180] on span "Awaiting Acceptance (1)" at bounding box center [614, 177] width 122 height 14
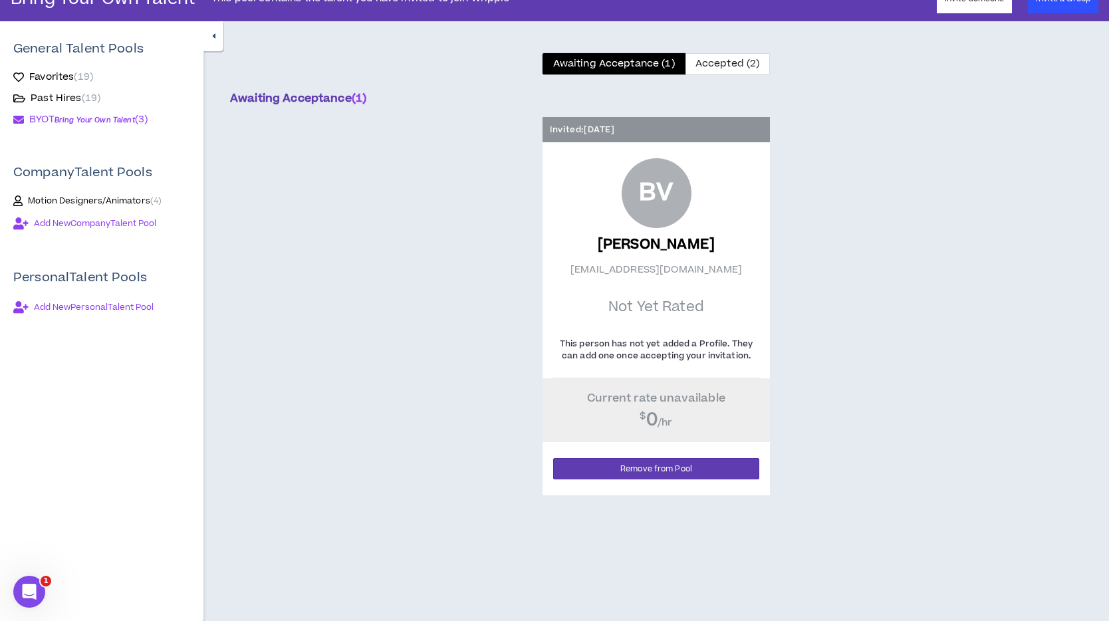
scroll to position [114, 0]
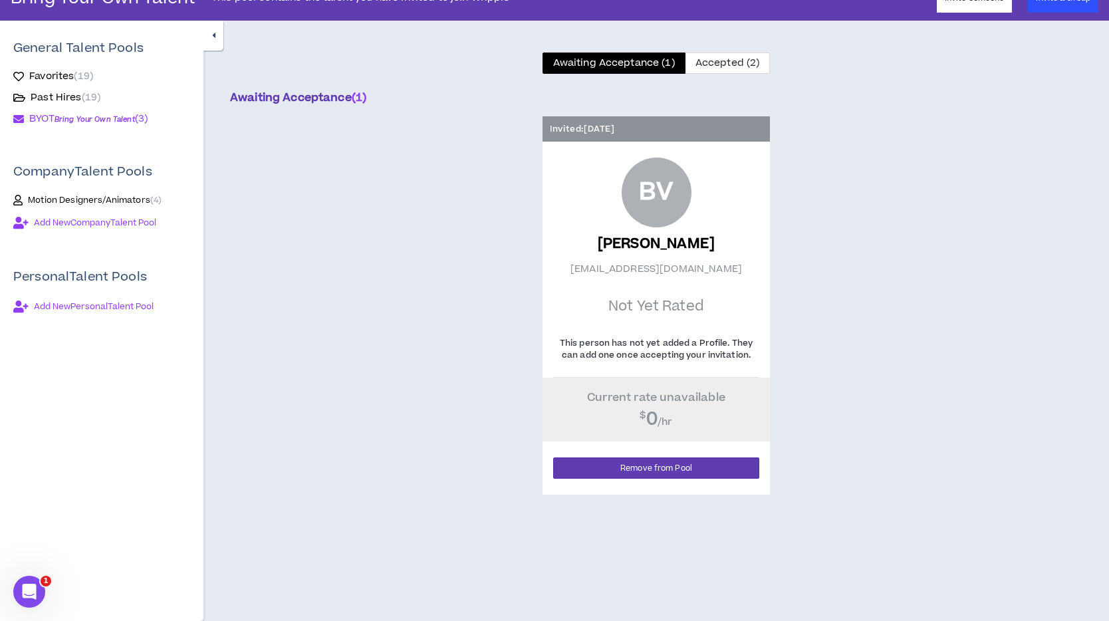
click at [651, 245] on h5 "[PERSON_NAME]" at bounding box center [657, 243] width 118 height 17
click at [633, 194] on div "BV" at bounding box center [657, 193] width 70 height 70
click at [578, 136] on p "Invited: [DATE]" at bounding box center [582, 129] width 65 height 13
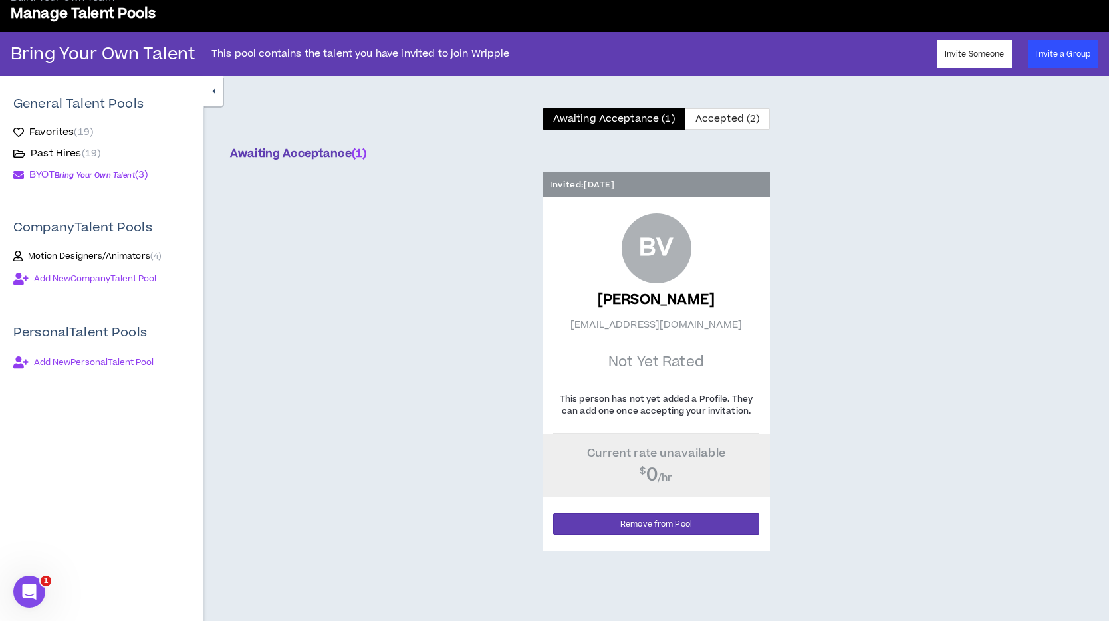
scroll to position [34, 0]
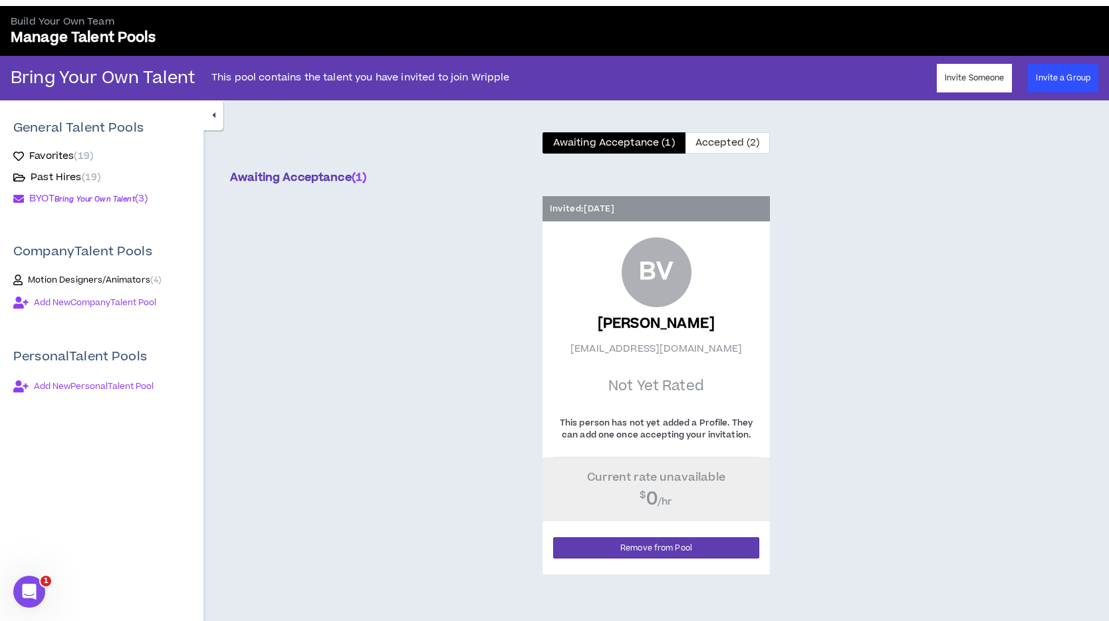
click at [740, 436] on p "This person has not yet added a Profile. They can add one once accepting your i…" at bounding box center [656, 429] width 206 height 24
click at [74, 174] on span "Past Hires ( 19 )" at bounding box center [66, 177] width 70 height 13
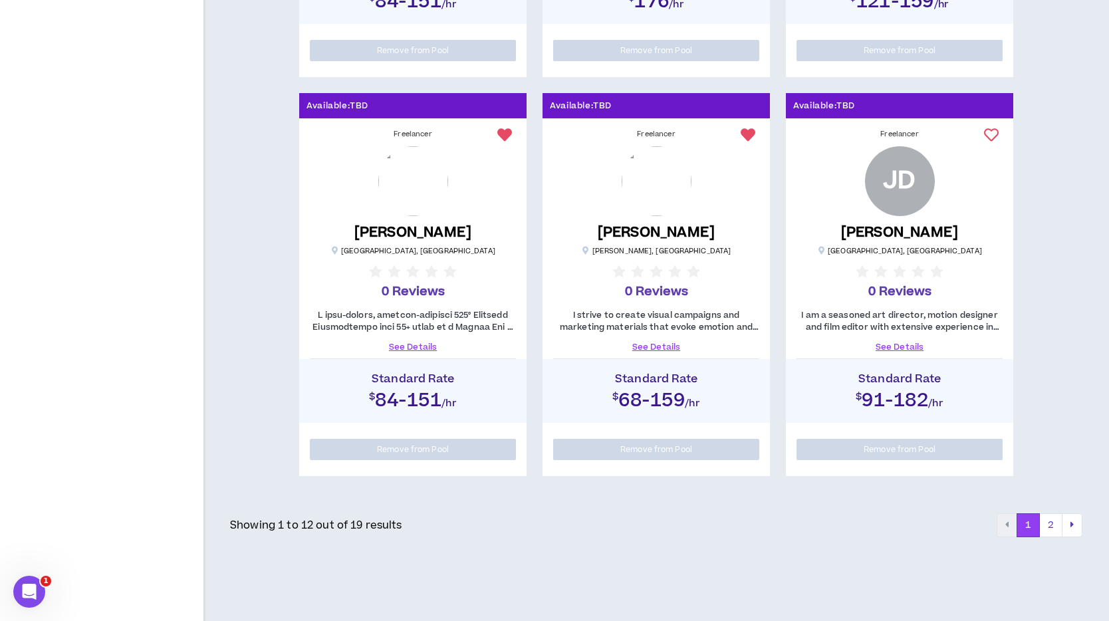
scroll to position [1394, 0]
click at [1050, 519] on button "2" at bounding box center [1051, 525] width 23 height 24
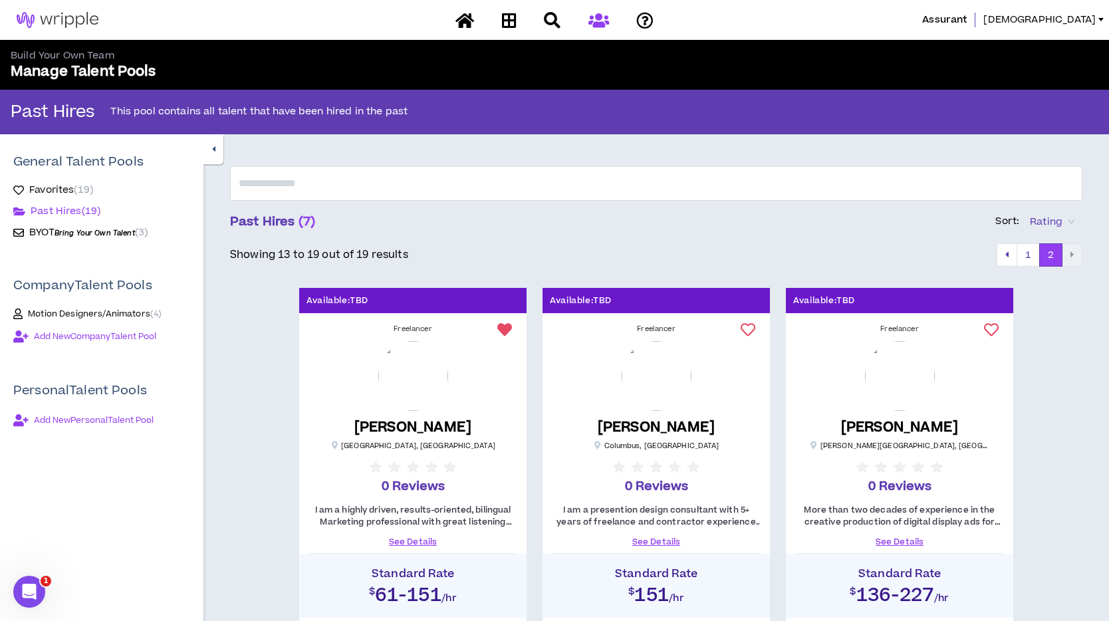
click at [51, 192] on span "Favorites ( 19 )" at bounding box center [61, 190] width 64 height 13
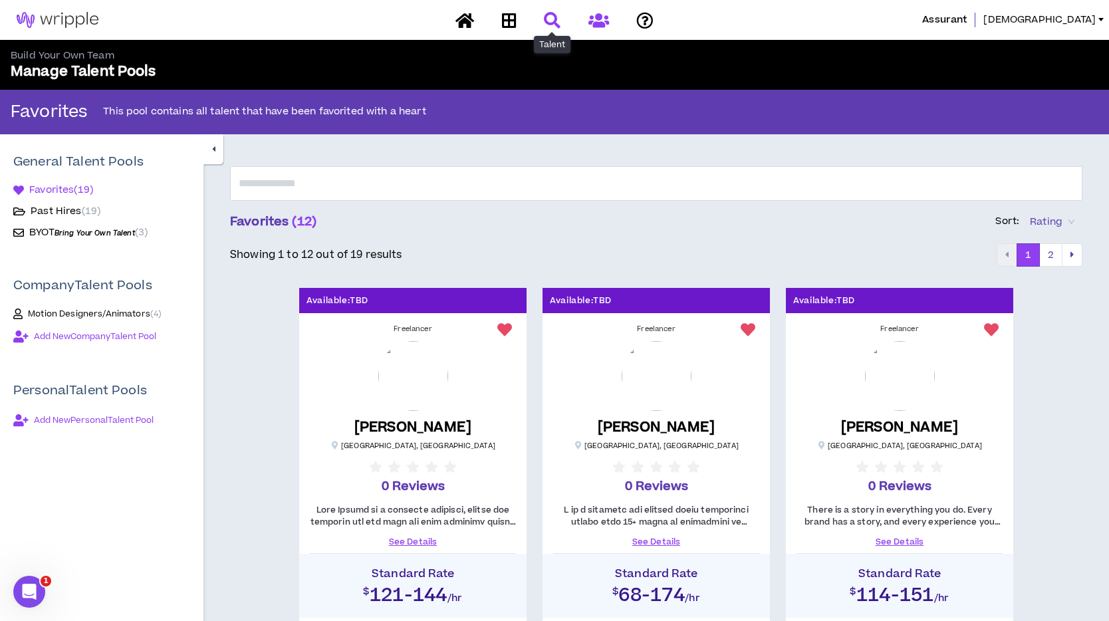
click at [549, 22] on icon at bounding box center [552, 20] width 17 height 17
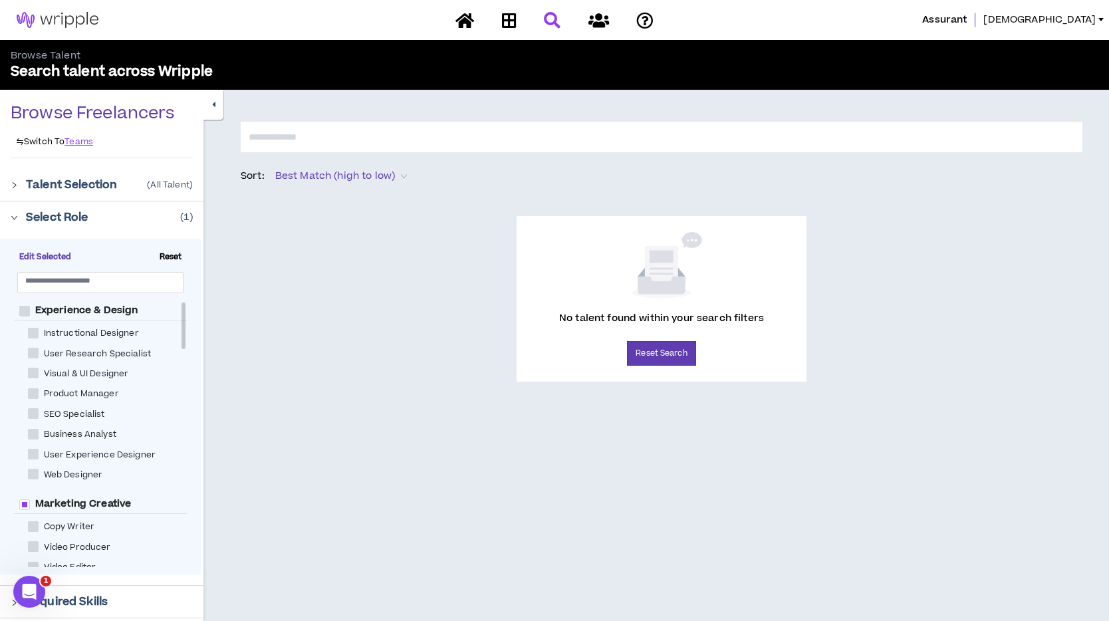
click at [23, 220] on div at bounding box center [18, 217] width 15 height 15
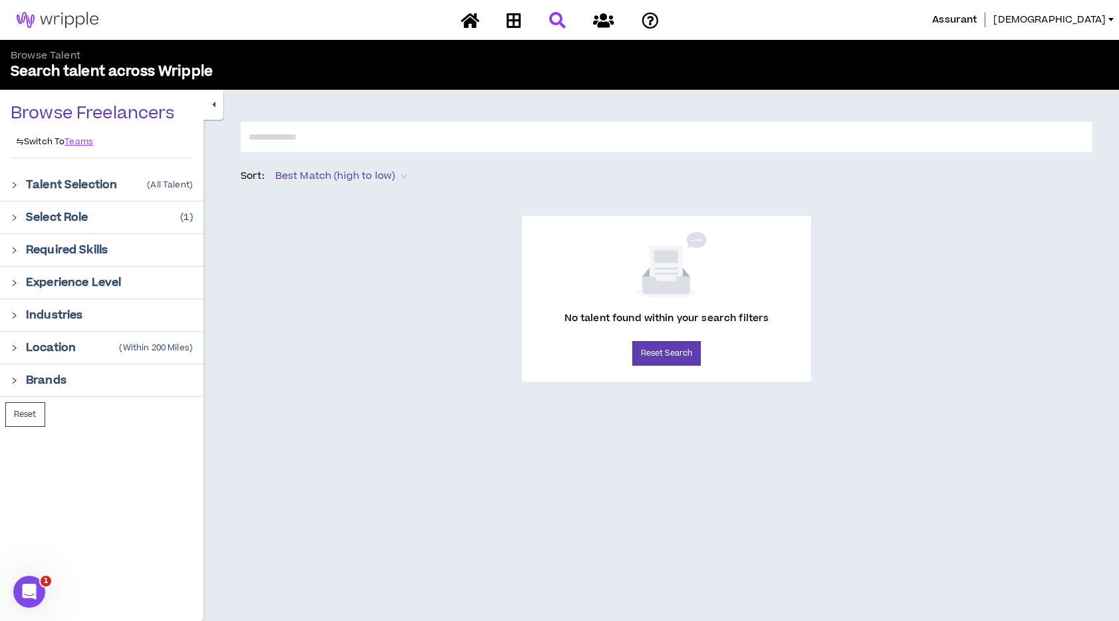
click at [16, 189] on div at bounding box center [18, 184] width 15 height 15
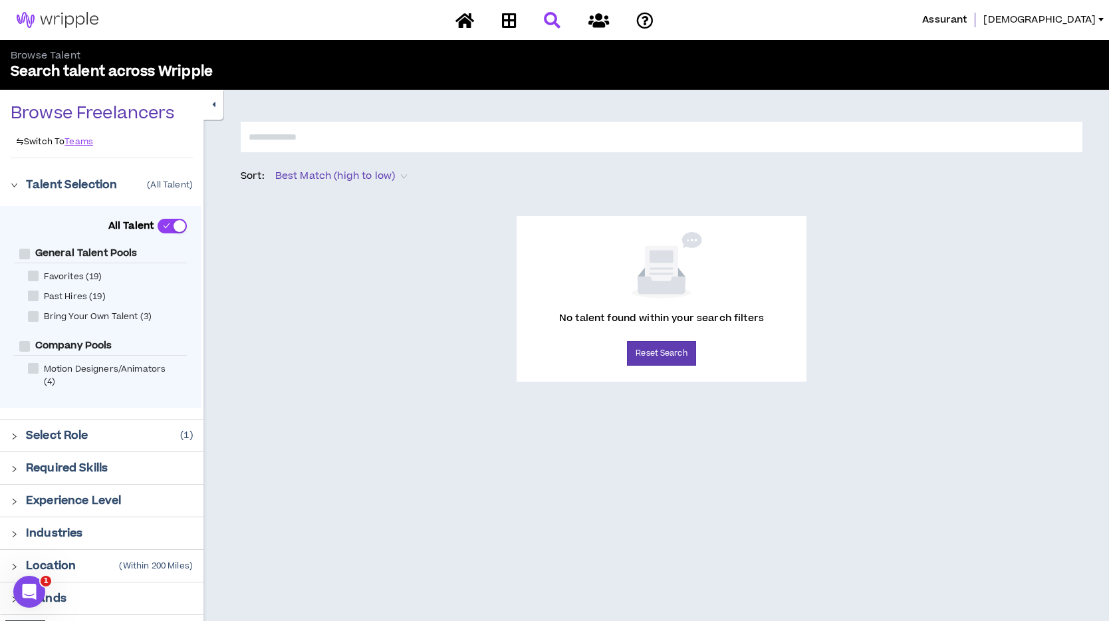
click at [16, 189] on div at bounding box center [18, 184] width 15 height 15
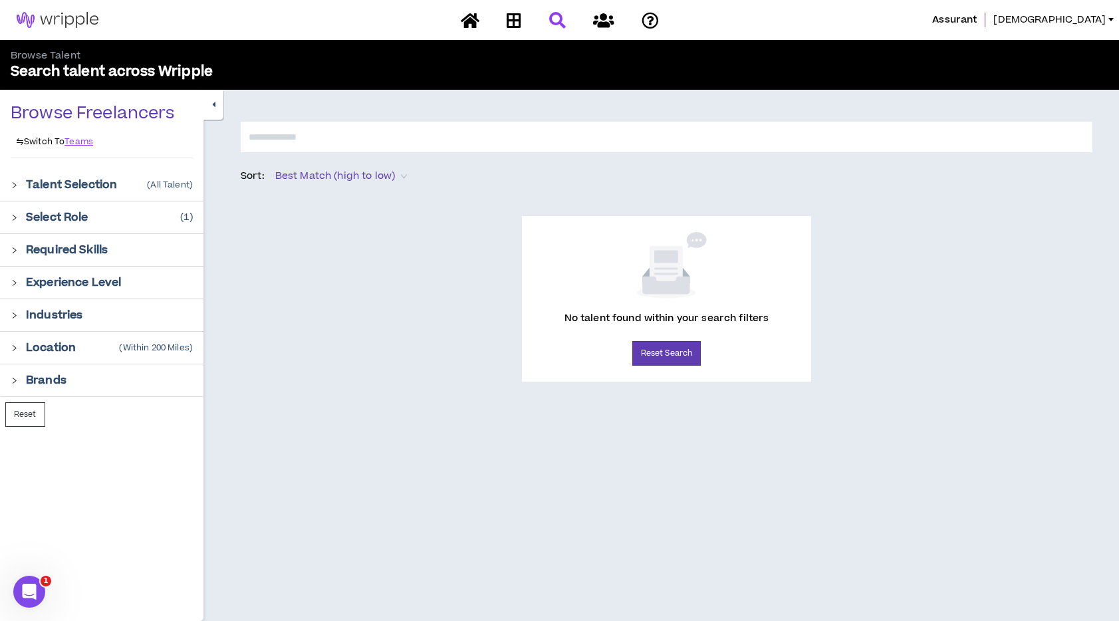
click at [11, 254] on icon "right" at bounding box center [14, 250] width 7 height 7
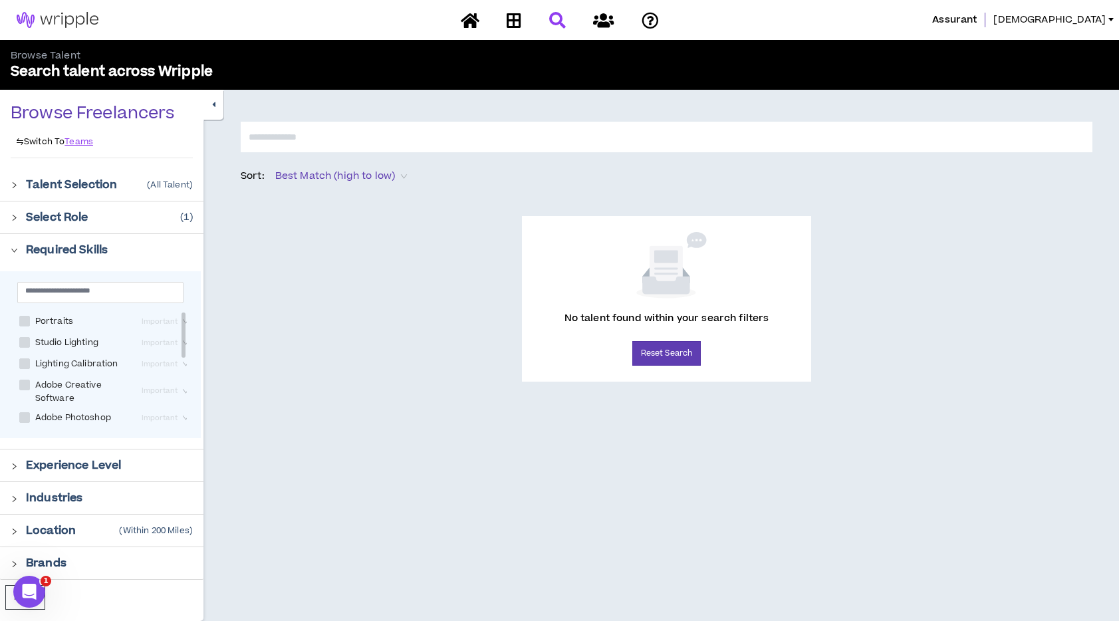
click at [24, 323] on span at bounding box center [24, 321] width 11 height 11
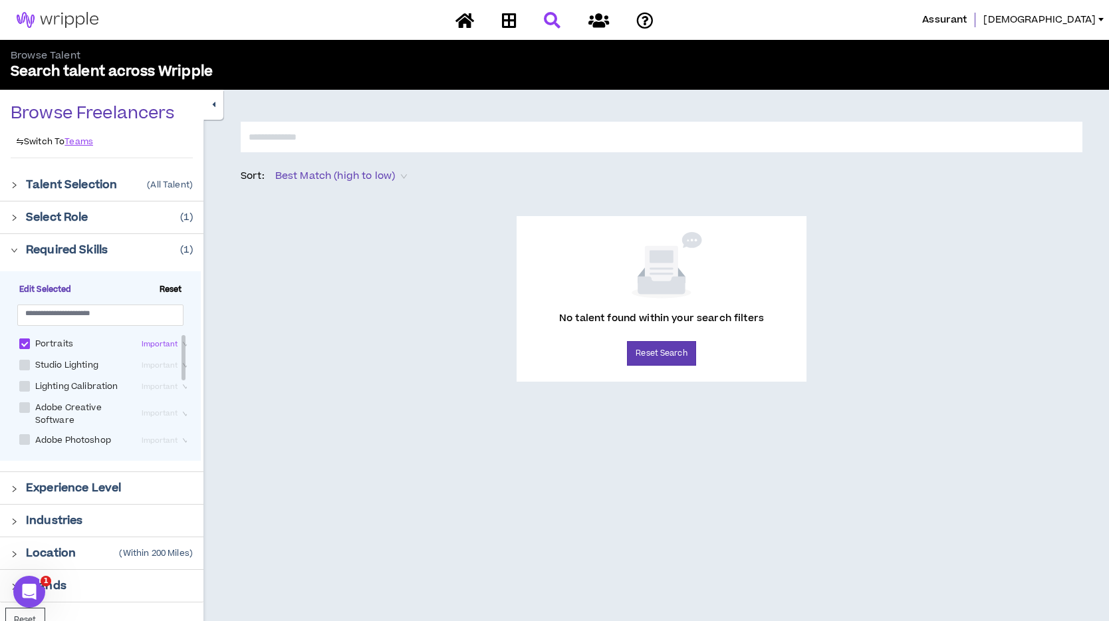
click at [25, 343] on span at bounding box center [24, 344] width 11 height 11
checkbox input "*****"
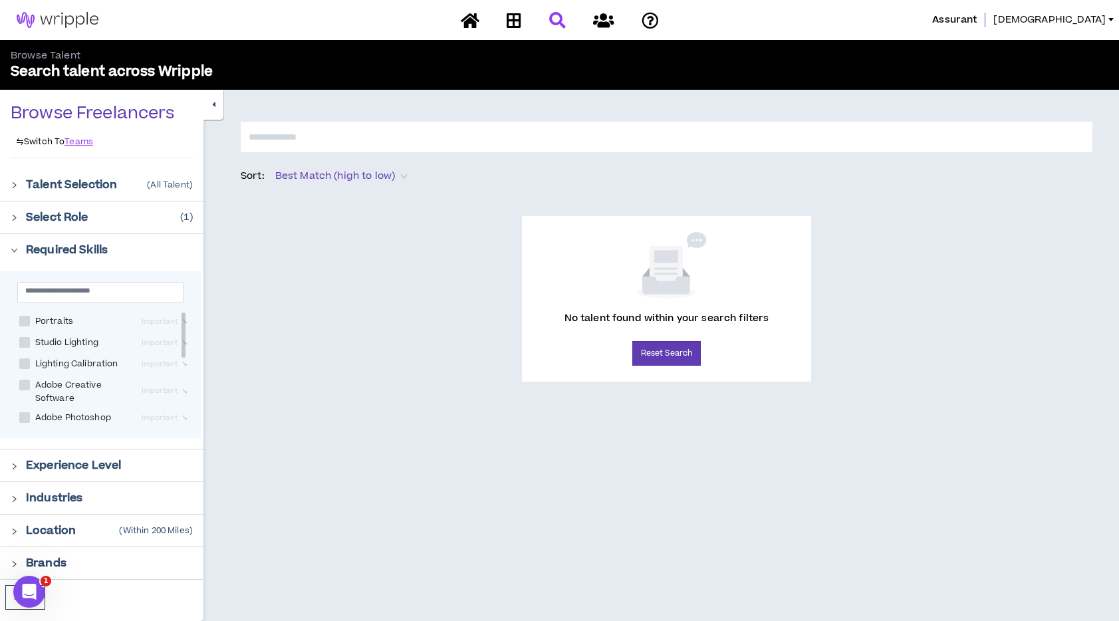
click at [18, 247] on div at bounding box center [18, 249] width 15 height 15
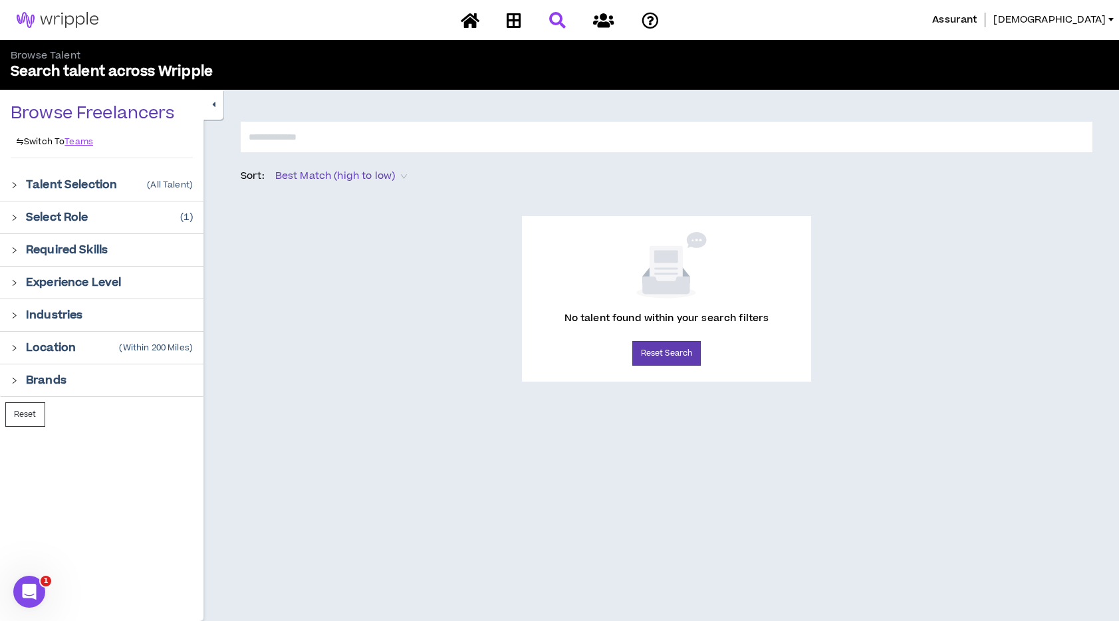
click at [18, 186] on div at bounding box center [18, 184] width 15 height 15
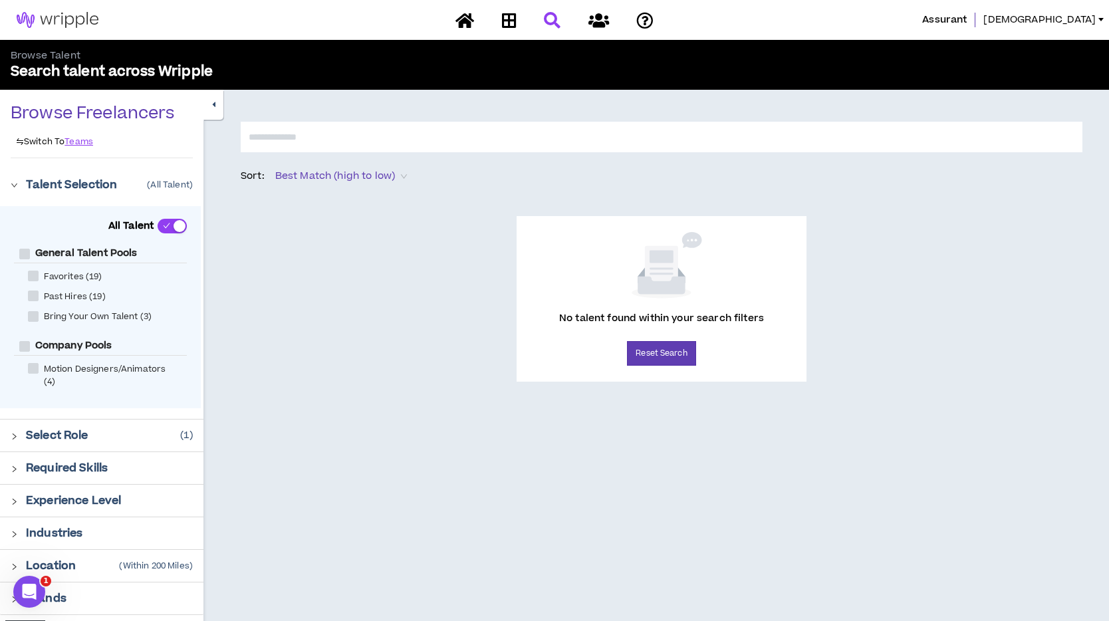
click at [29, 187] on p "Talent Selection" at bounding box center [71, 185] width 91 height 16
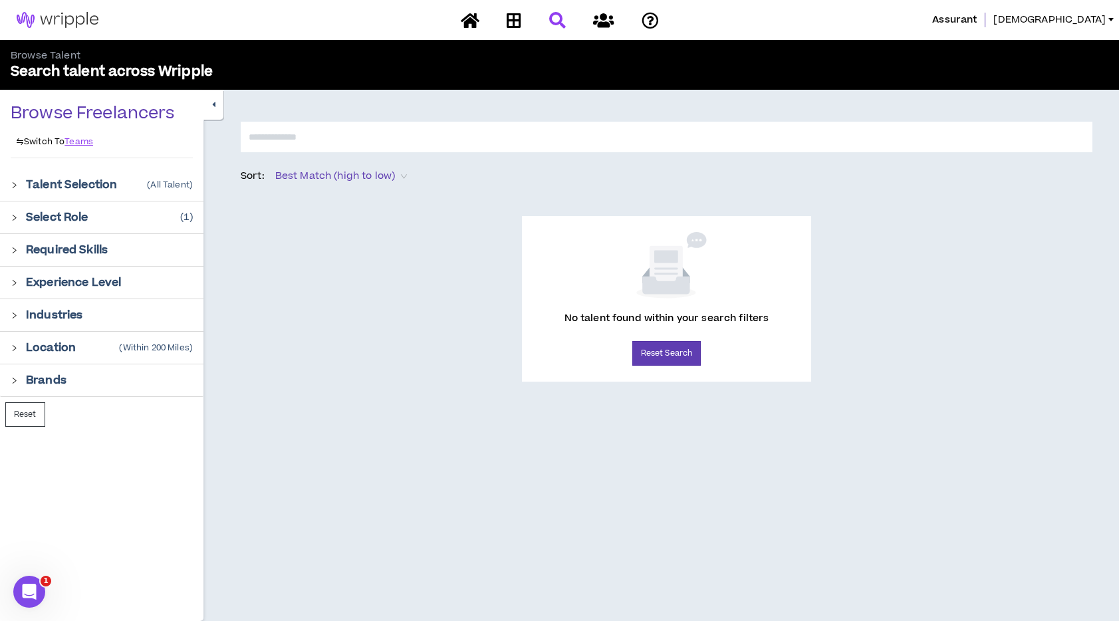
click at [344, 140] on input "text" at bounding box center [667, 137] width 852 height 31
click at [553, 19] on div at bounding box center [560, 20] width 233 height 23
click at [611, 21] on icon at bounding box center [603, 20] width 21 height 17
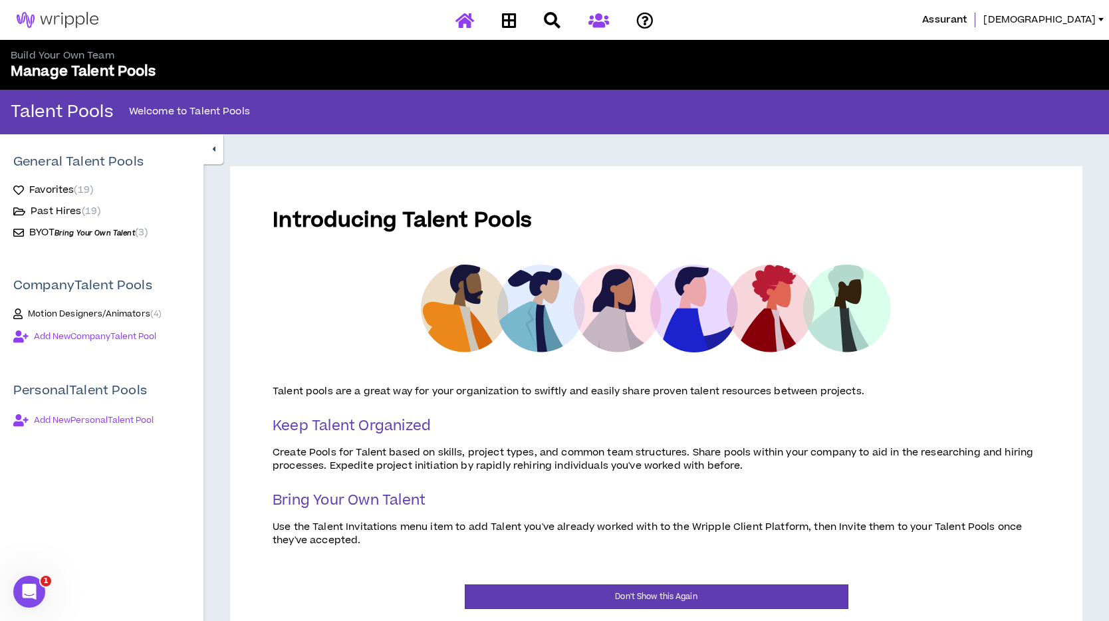
click at [454, 27] on link at bounding box center [464, 20] width 25 height 23
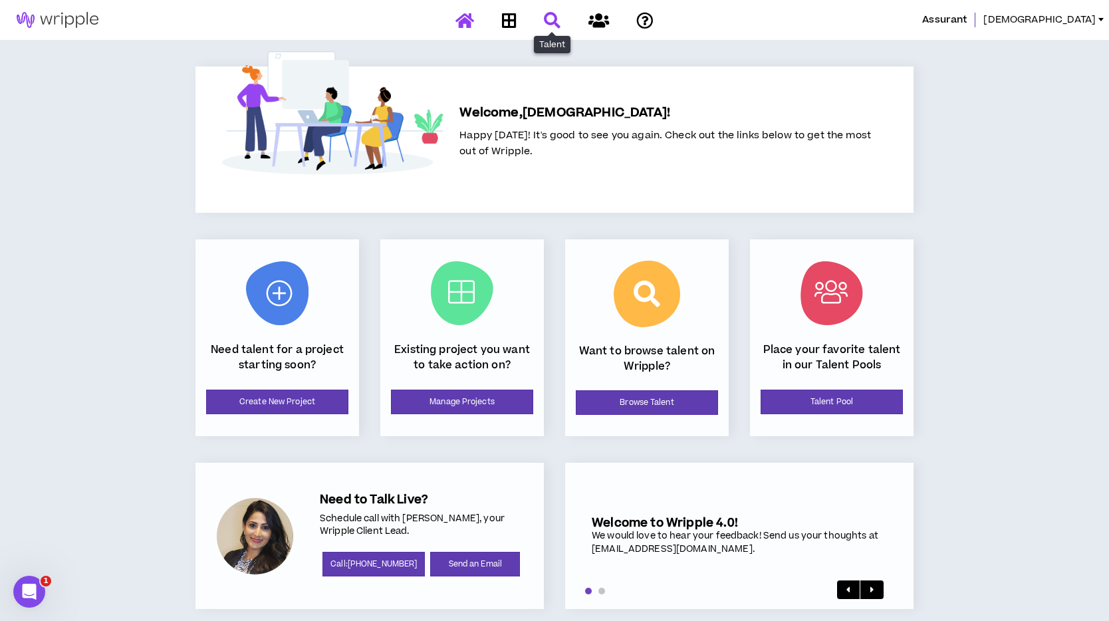
click at [553, 20] on icon at bounding box center [552, 20] width 17 height 17
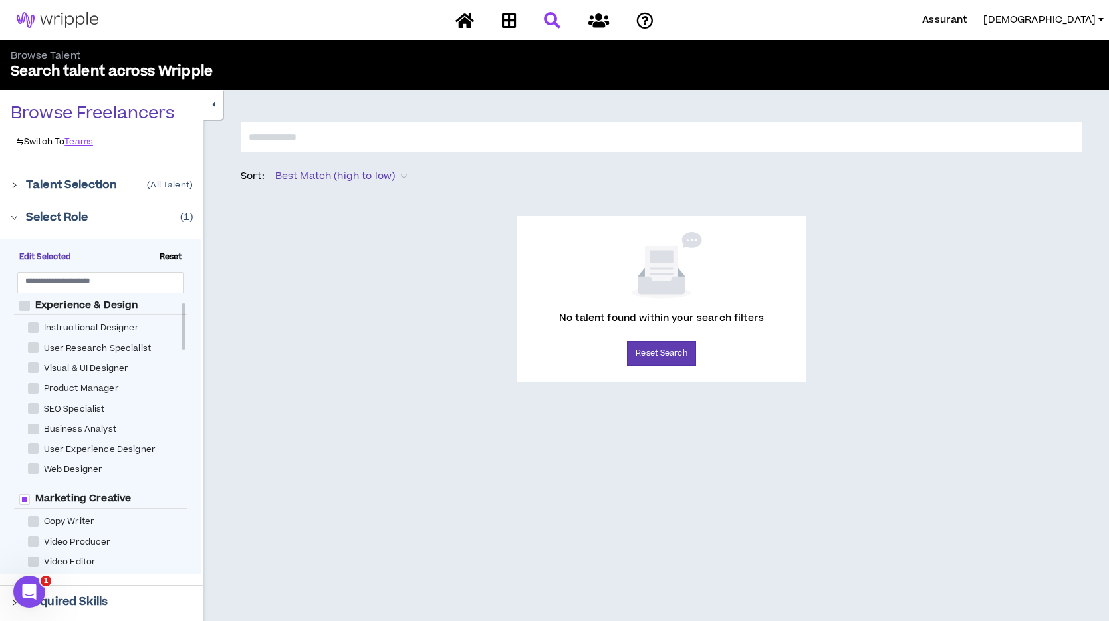
scroll to position [3, 0]
click at [100, 281] on input "text" at bounding box center [95, 280] width 140 height 10
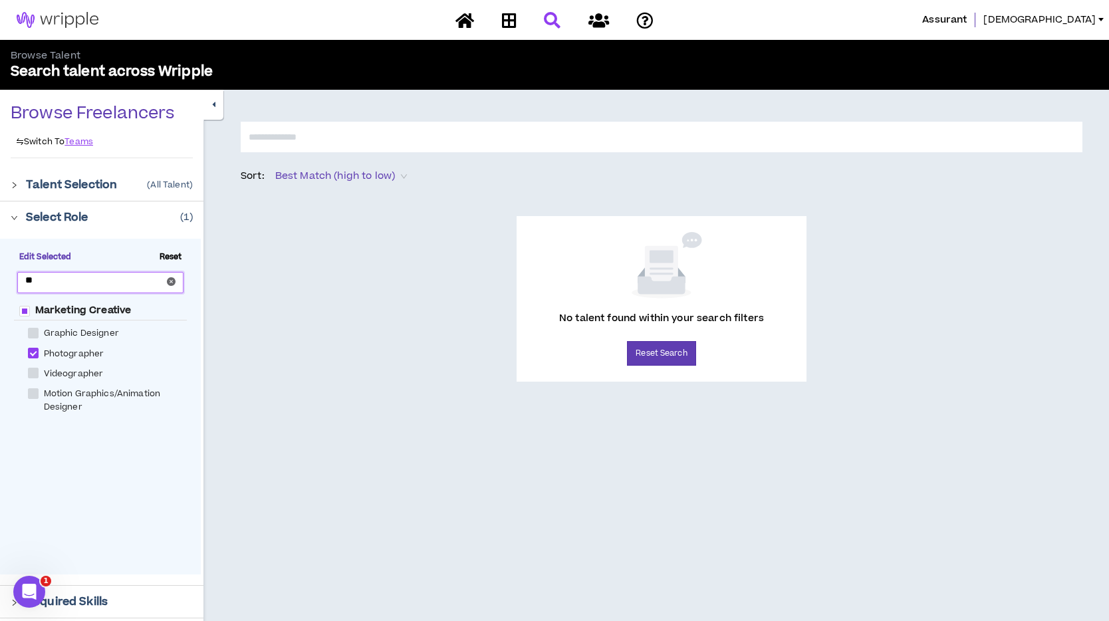
scroll to position [0, 0]
type input "***"
checkbox Creative "****"
type input "*****"
click at [167, 428] on div "Marketing Creative Photographer" at bounding box center [107, 439] width 187 height 276
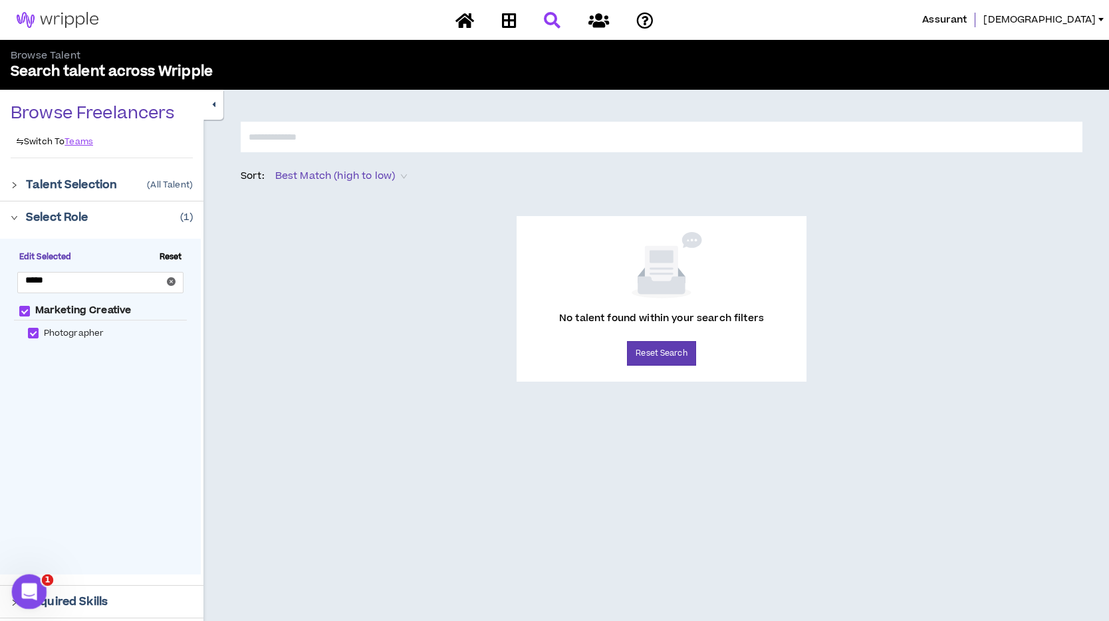
click at [31, 597] on icon "Open Intercom Messenger" at bounding box center [28, 590] width 22 height 22
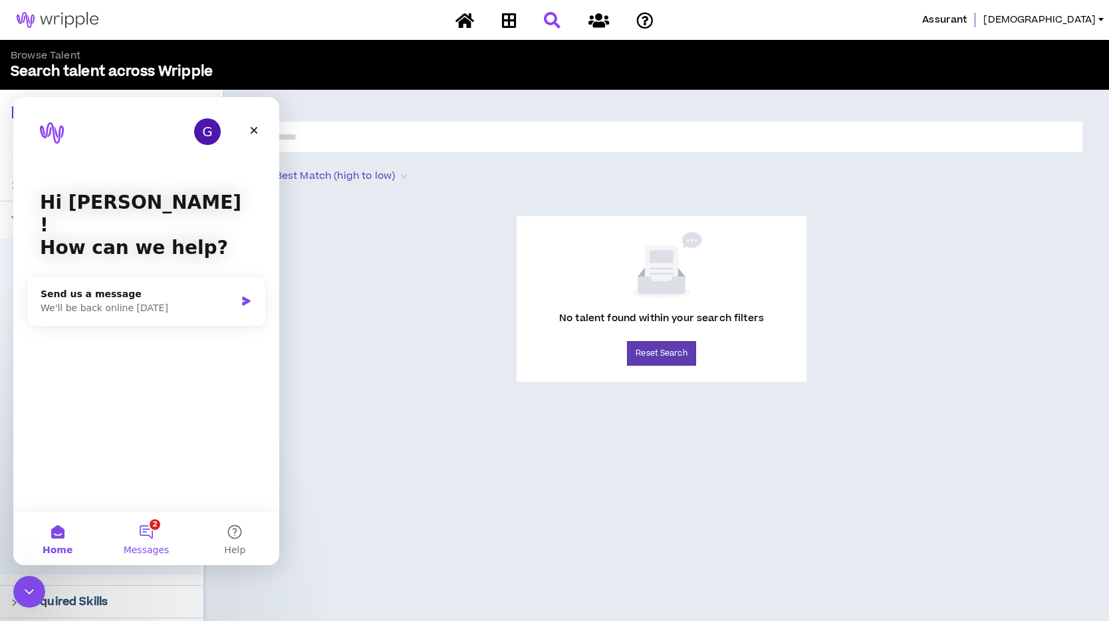
click at [146, 533] on button "2 Messages" at bounding box center [146, 538] width 88 height 53
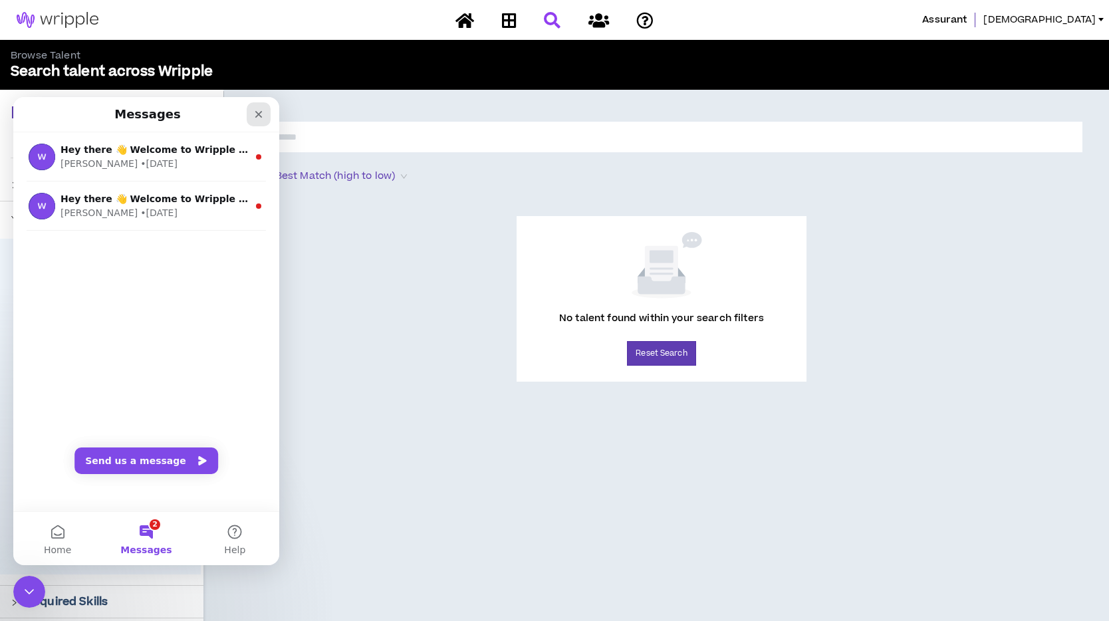
click at [253, 109] on icon "Close" at bounding box center [258, 114] width 11 height 11
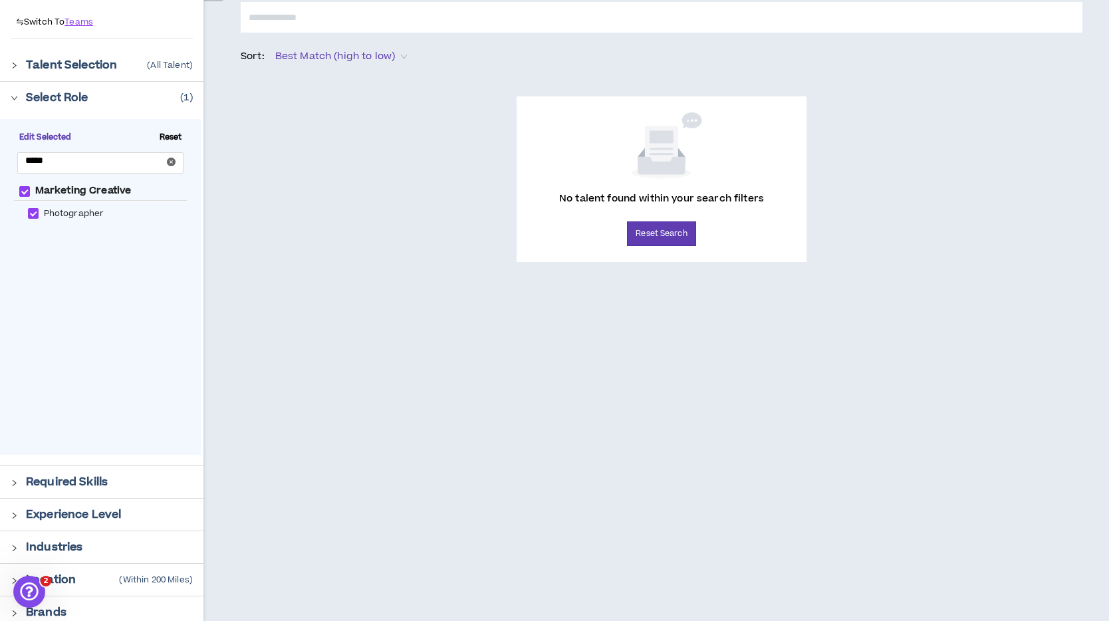
scroll to position [158, 0]
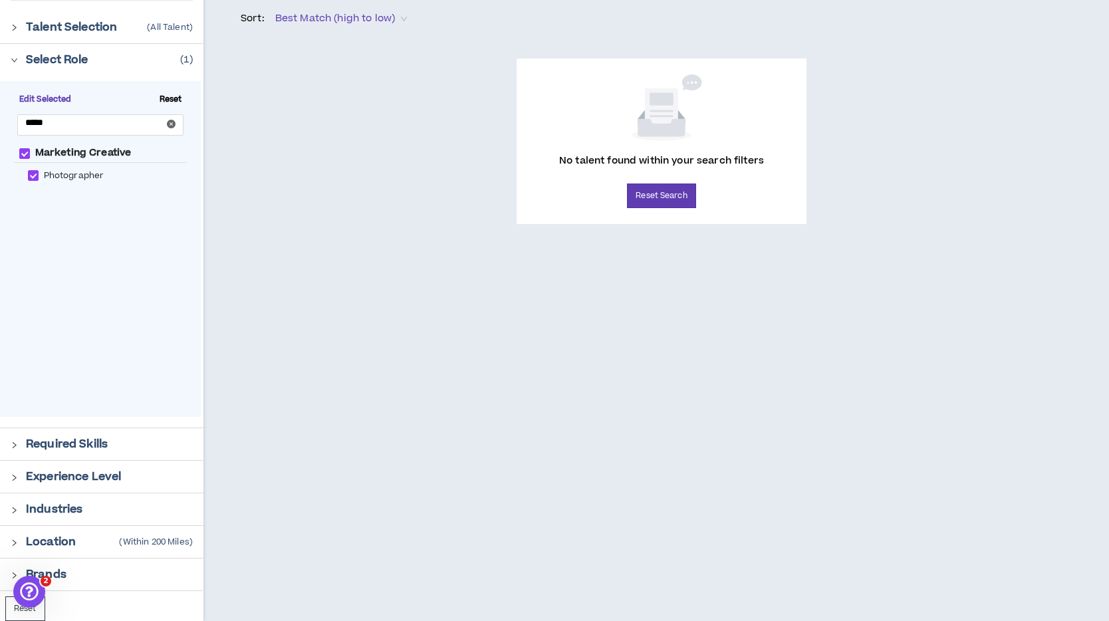
click at [54, 542] on p "Location" at bounding box center [51, 542] width 50 height 16
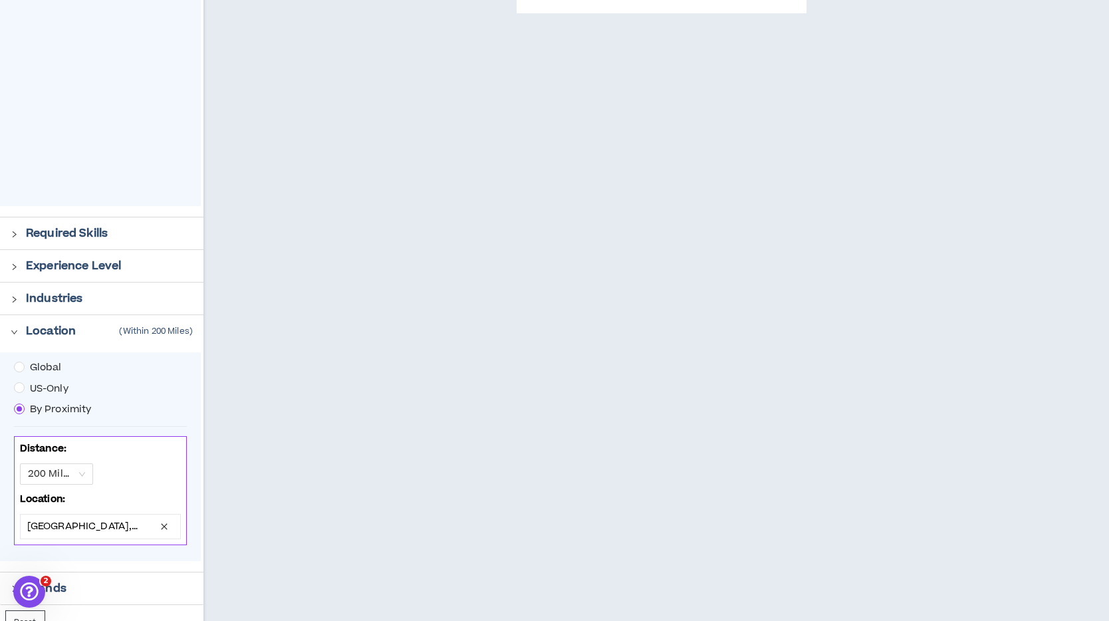
scroll to position [382, 0]
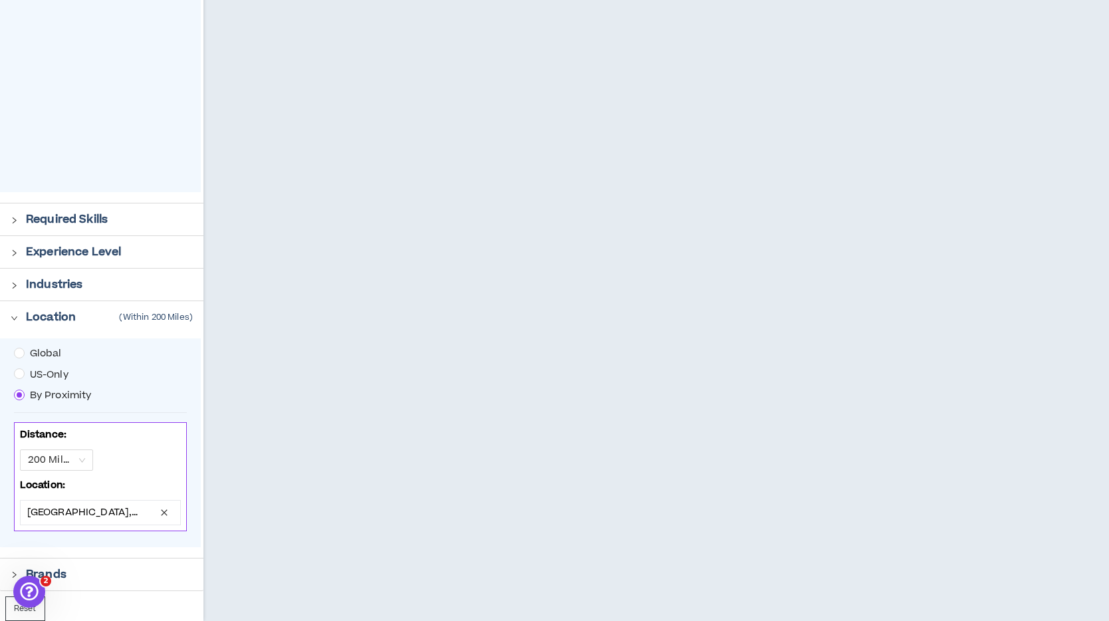
click at [54, 374] on span "US-Only" at bounding box center [49, 375] width 49 height 15
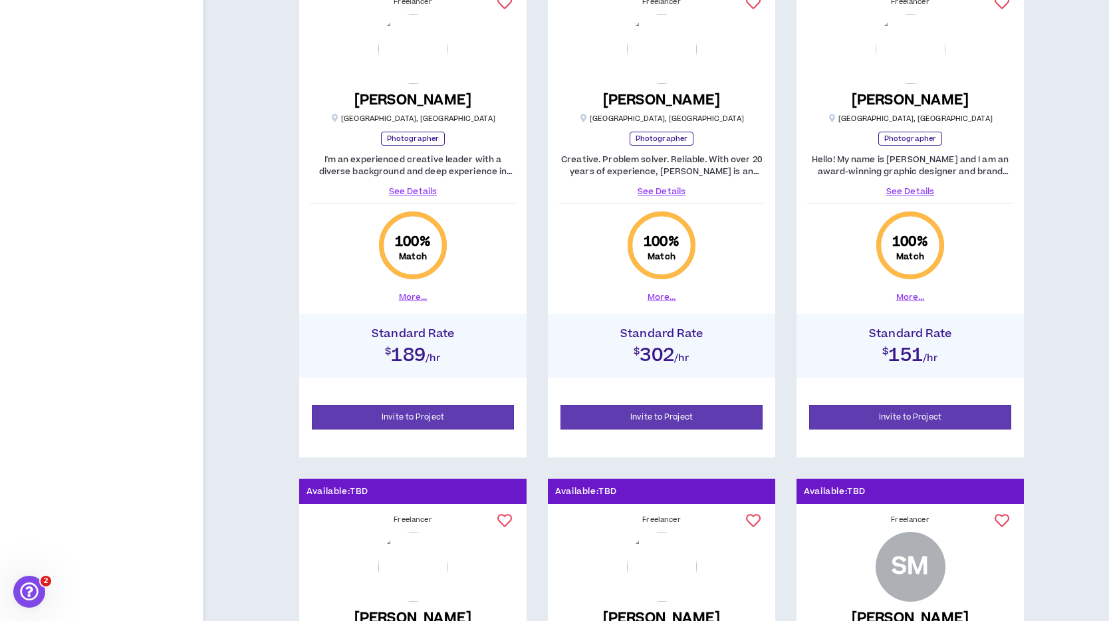
scroll to position [1775, 0]
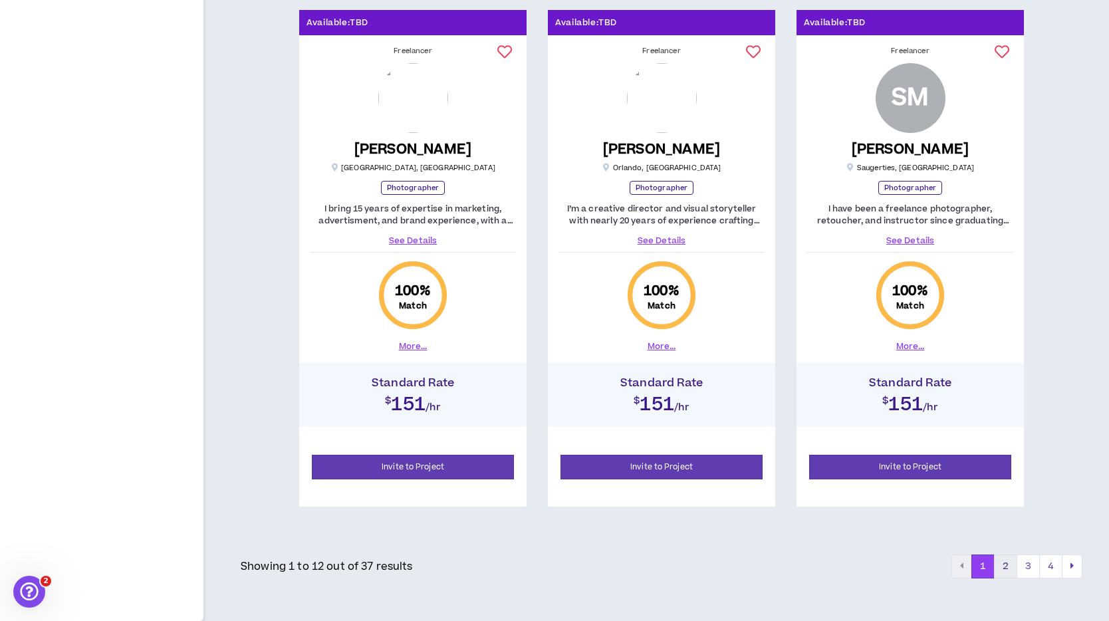
click at [1004, 569] on button "2" at bounding box center [1005, 567] width 23 height 24
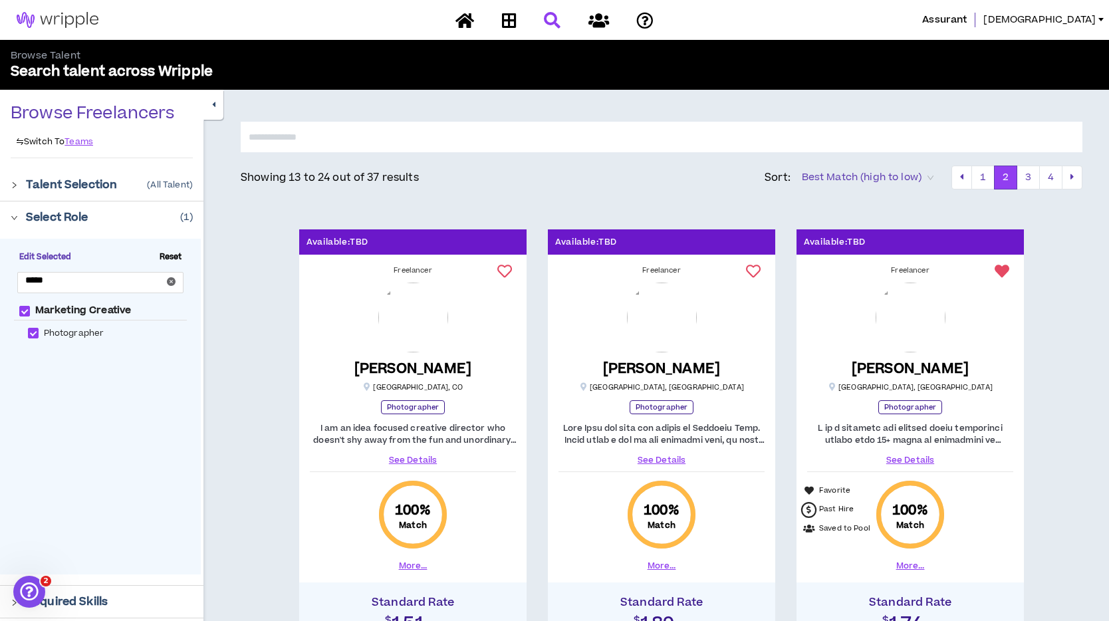
click at [88, 17] on img at bounding box center [57, 20] width 115 height 16
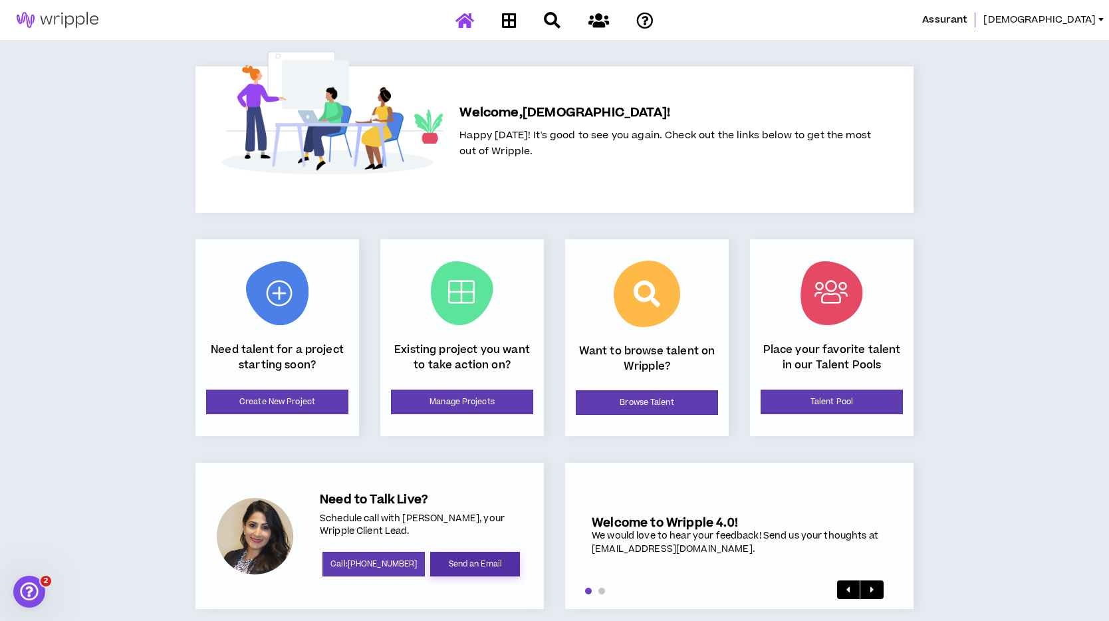
click at [472, 559] on link "Send an Email" at bounding box center [475, 564] width 90 height 25
